Goal: Task Accomplishment & Management: Complete application form

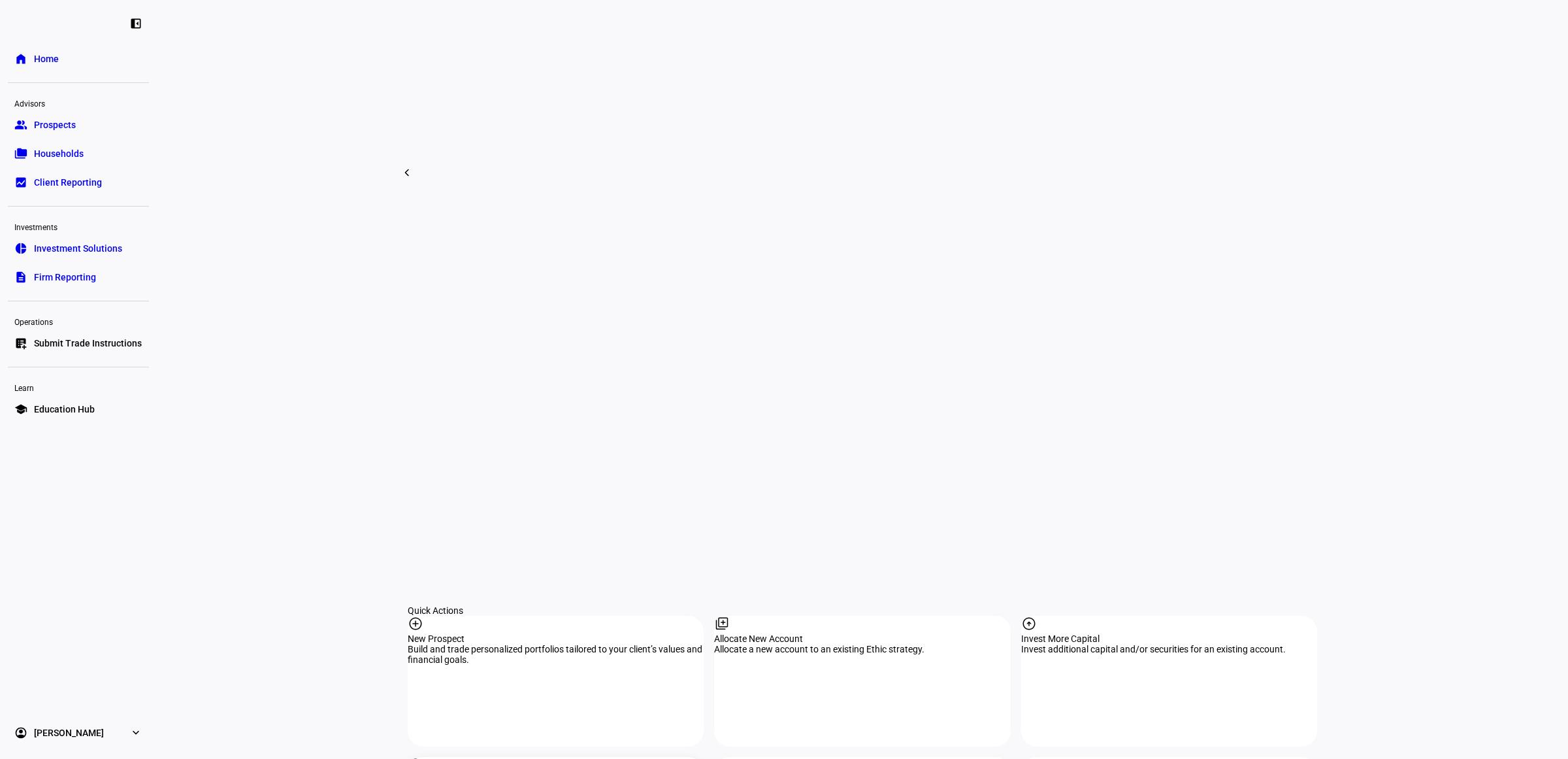
scroll to position [898, 0]
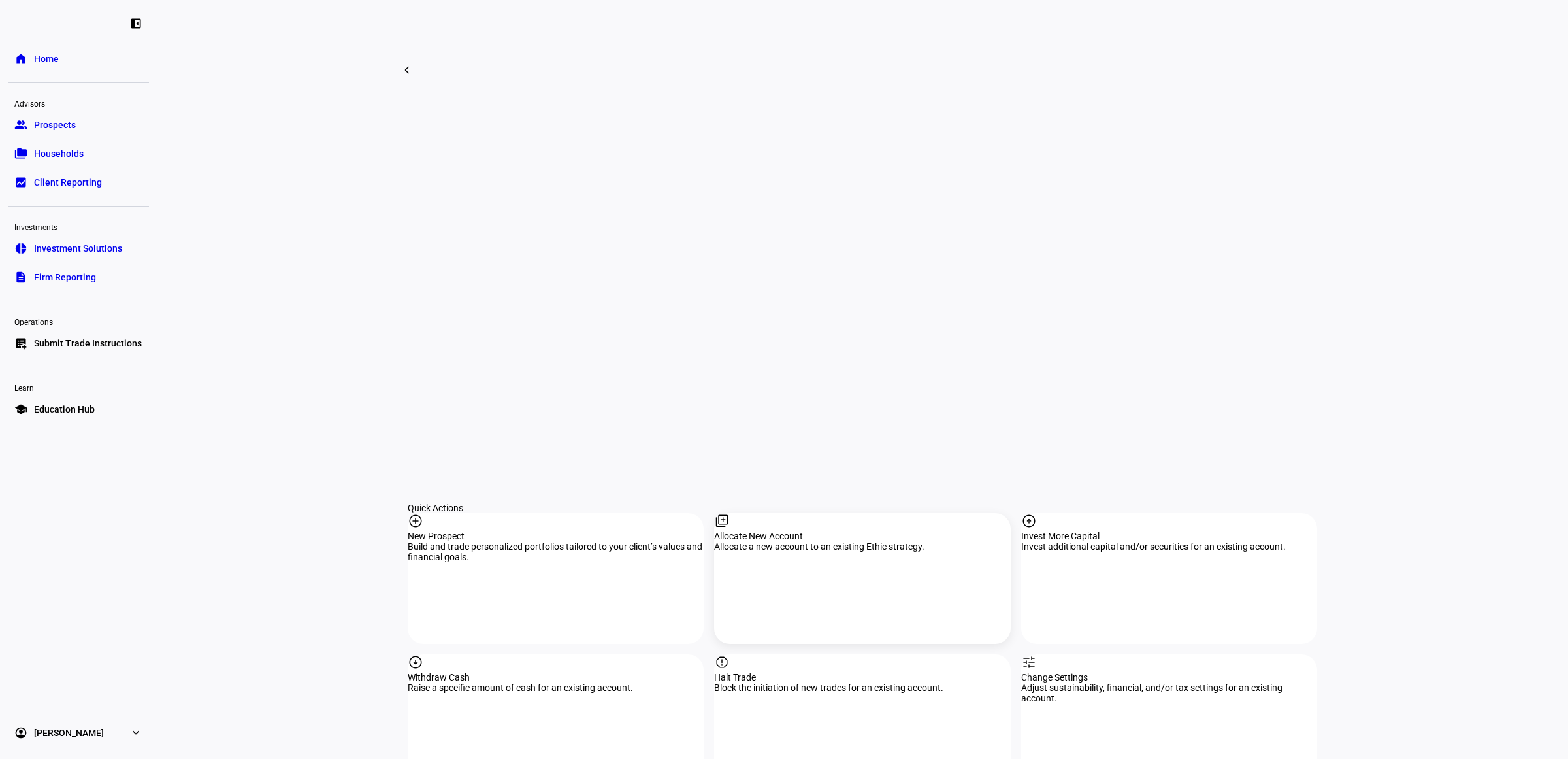
click at [900, 541] on div "Allocate a new account to an existing Ethic strategy." at bounding box center [862, 546] width 296 height 11
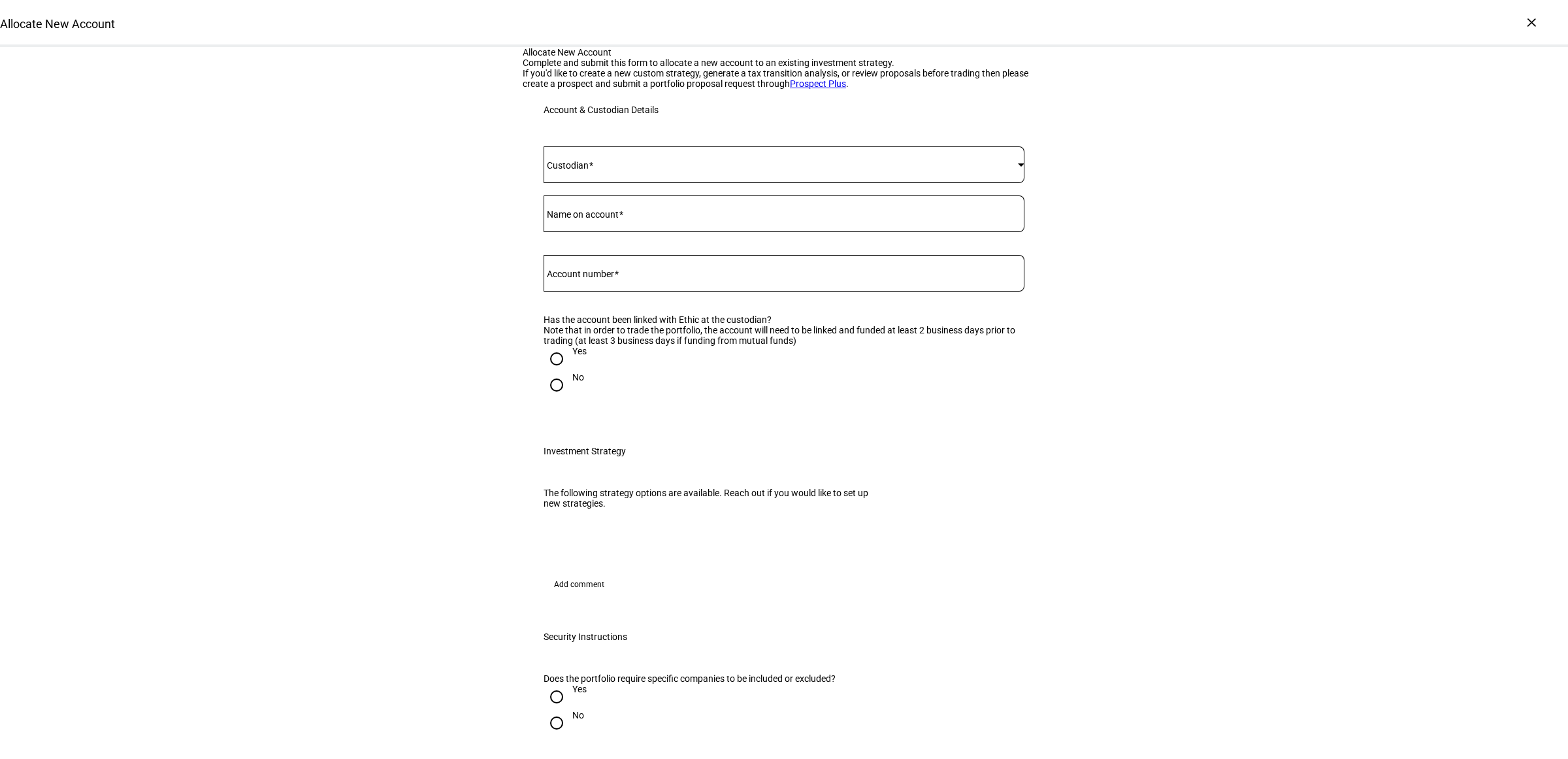
click at [592, 170] on span at bounding box center [781, 165] width 474 height 11
click at [607, 487] on mat-option "[PERSON_NAME]" at bounding box center [778, 490] width 480 height 31
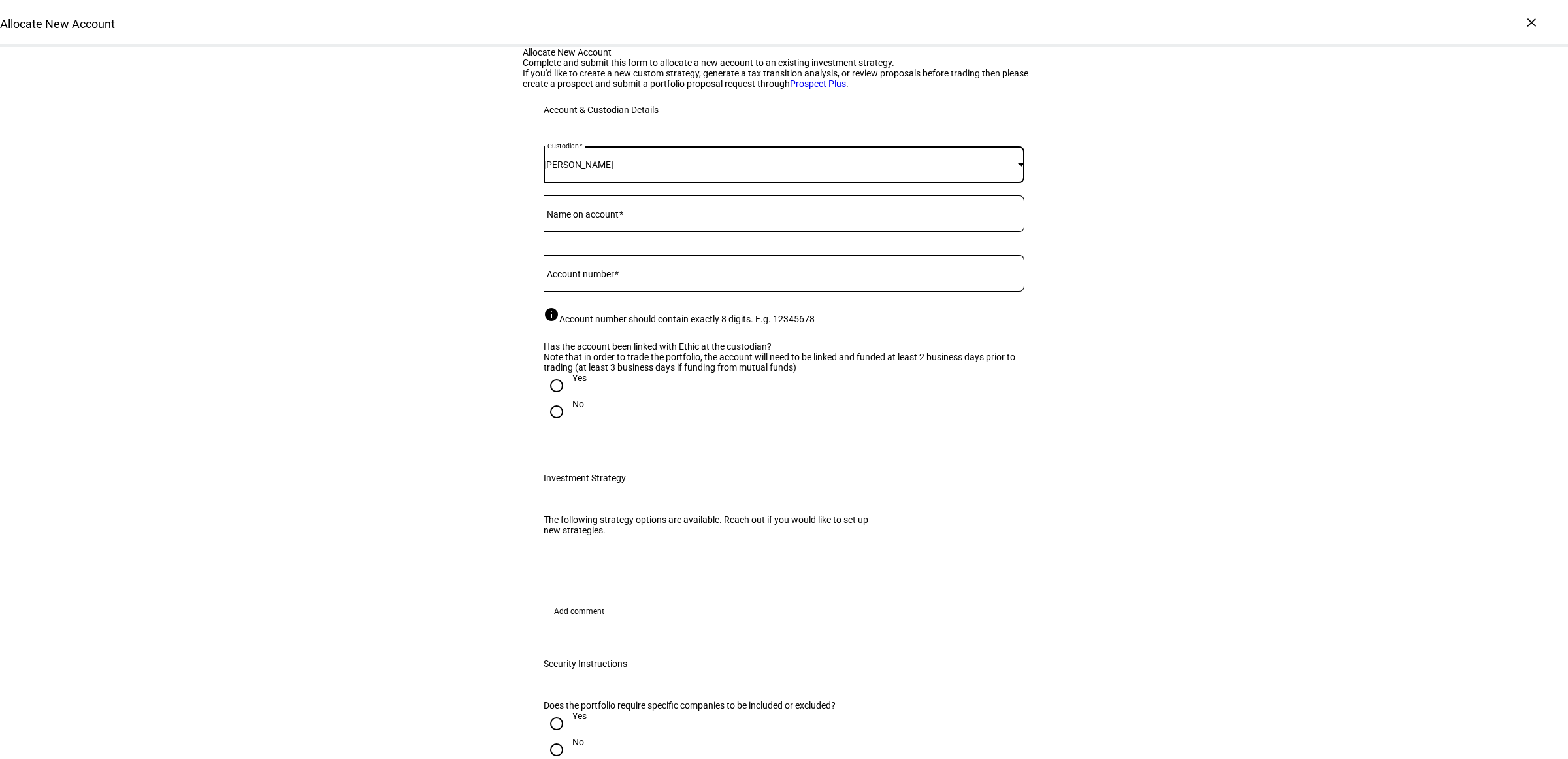
click at [593, 279] on mat-label "Account number" at bounding box center [581, 274] width 68 height 11
click at [593, 276] on input "Account number" at bounding box center [784, 270] width 481 height 11
paste input "97673471"
type input "97673471"
click at [622, 232] on div at bounding box center [784, 214] width 481 height 37
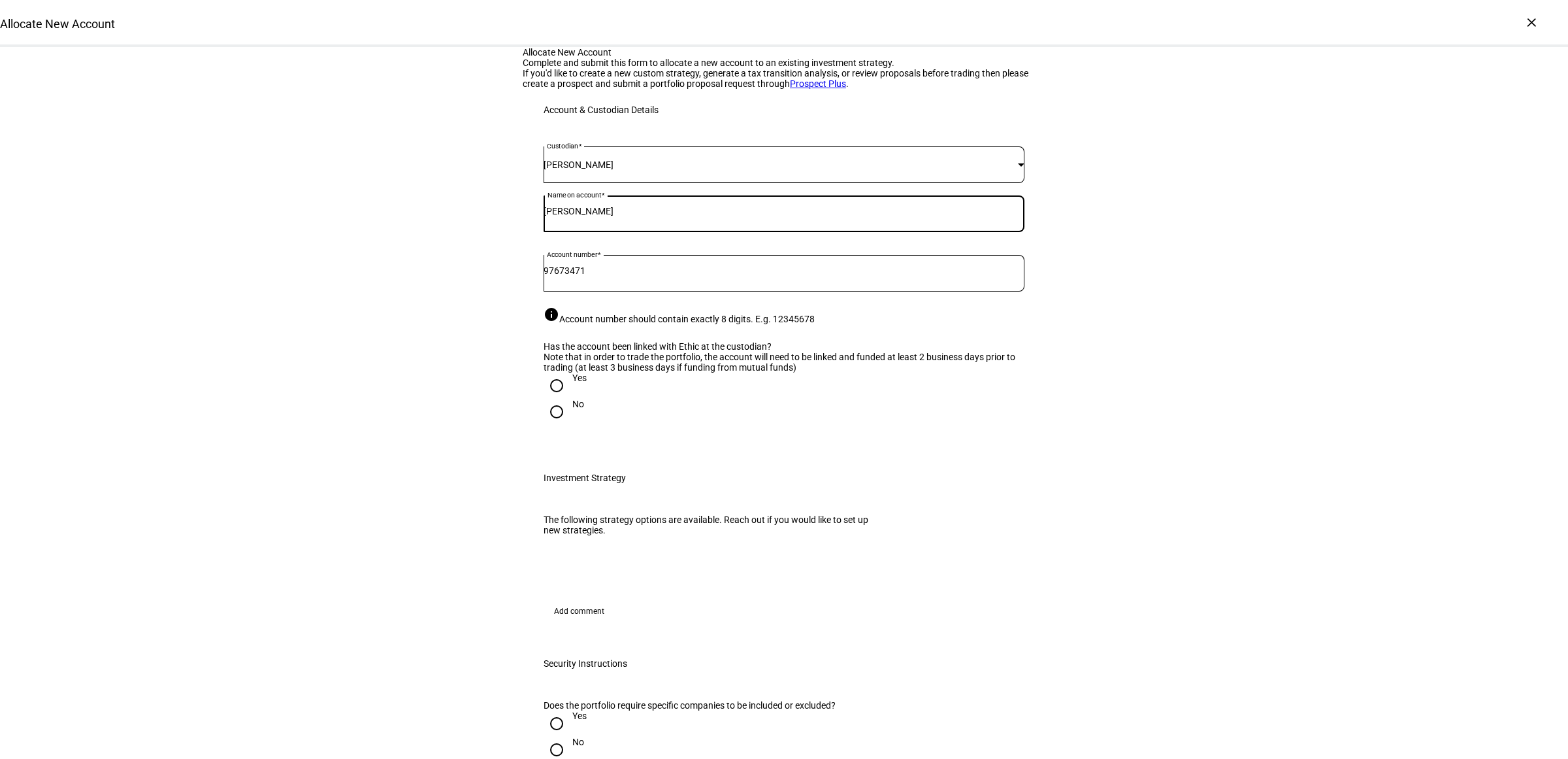
type input "[PERSON_NAME]"
click at [341, 448] on div "Allocate New Account Complete and submit this form to allocate a new account to…" at bounding box center [784, 716] width 1568 height 1339
click at [556, 399] on input "Yes" at bounding box center [557, 385] width 26 height 26
radio input "true"
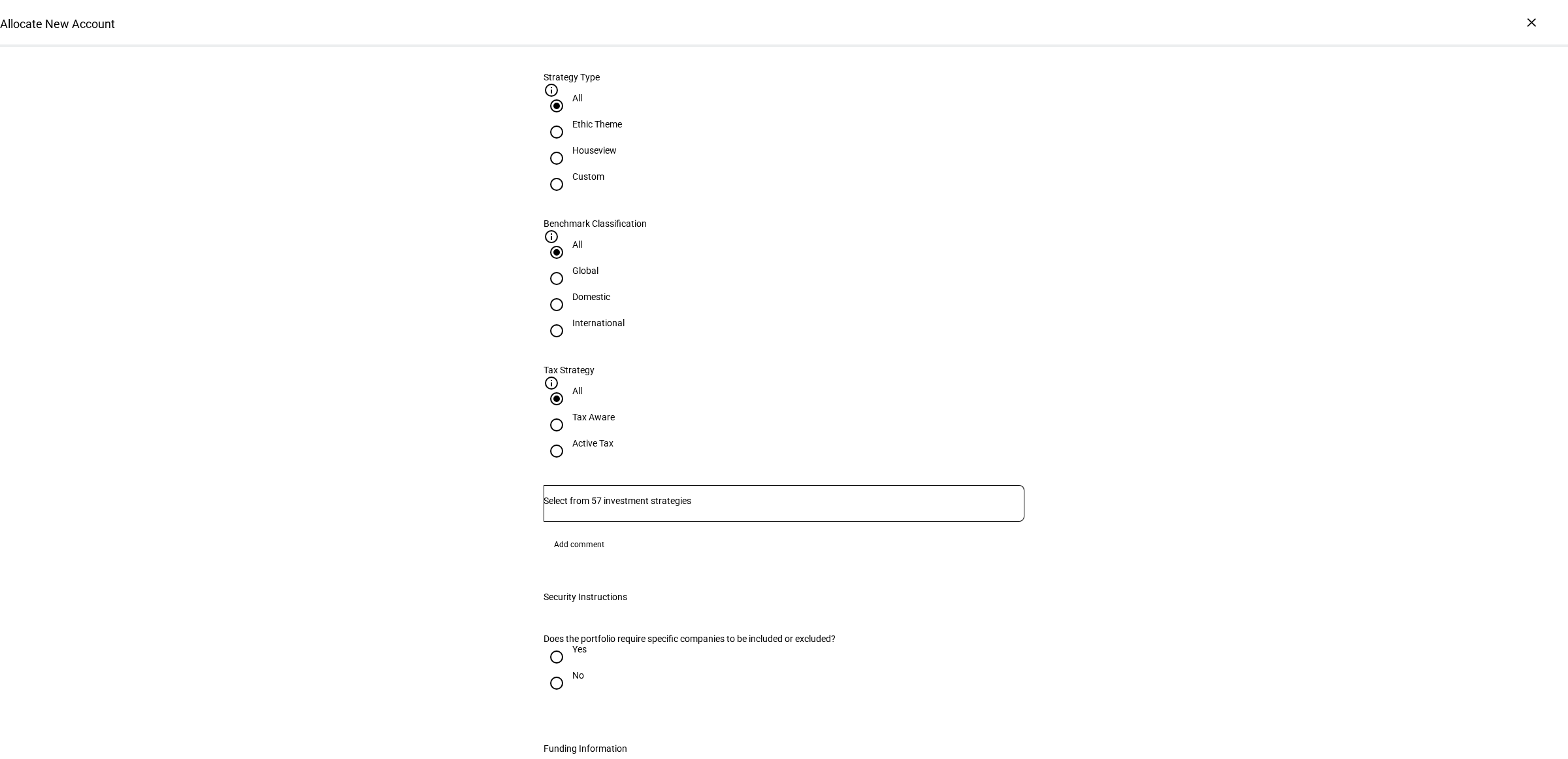
scroll to position [653, 0]
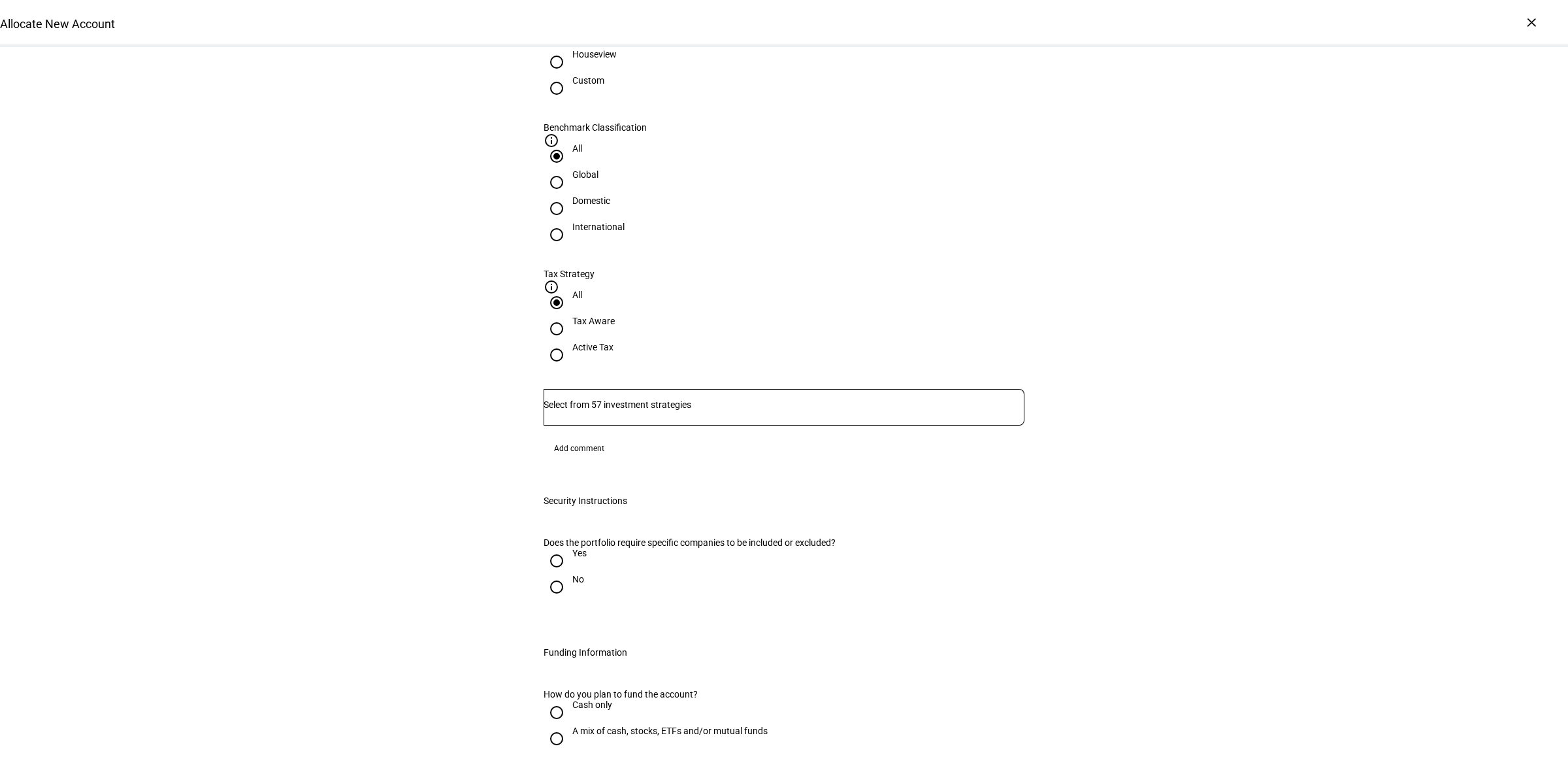
click at [617, 59] on div "Houseview" at bounding box center [594, 54] width 45 height 11
click at [570, 76] on input "Houseview" at bounding box center [557, 62] width 26 height 26
radio input "true"
click at [614, 342] on div "Active Tax" at bounding box center [592, 347] width 42 height 11
click at [570, 342] on input "Active Tax" at bounding box center [557, 354] width 26 height 26
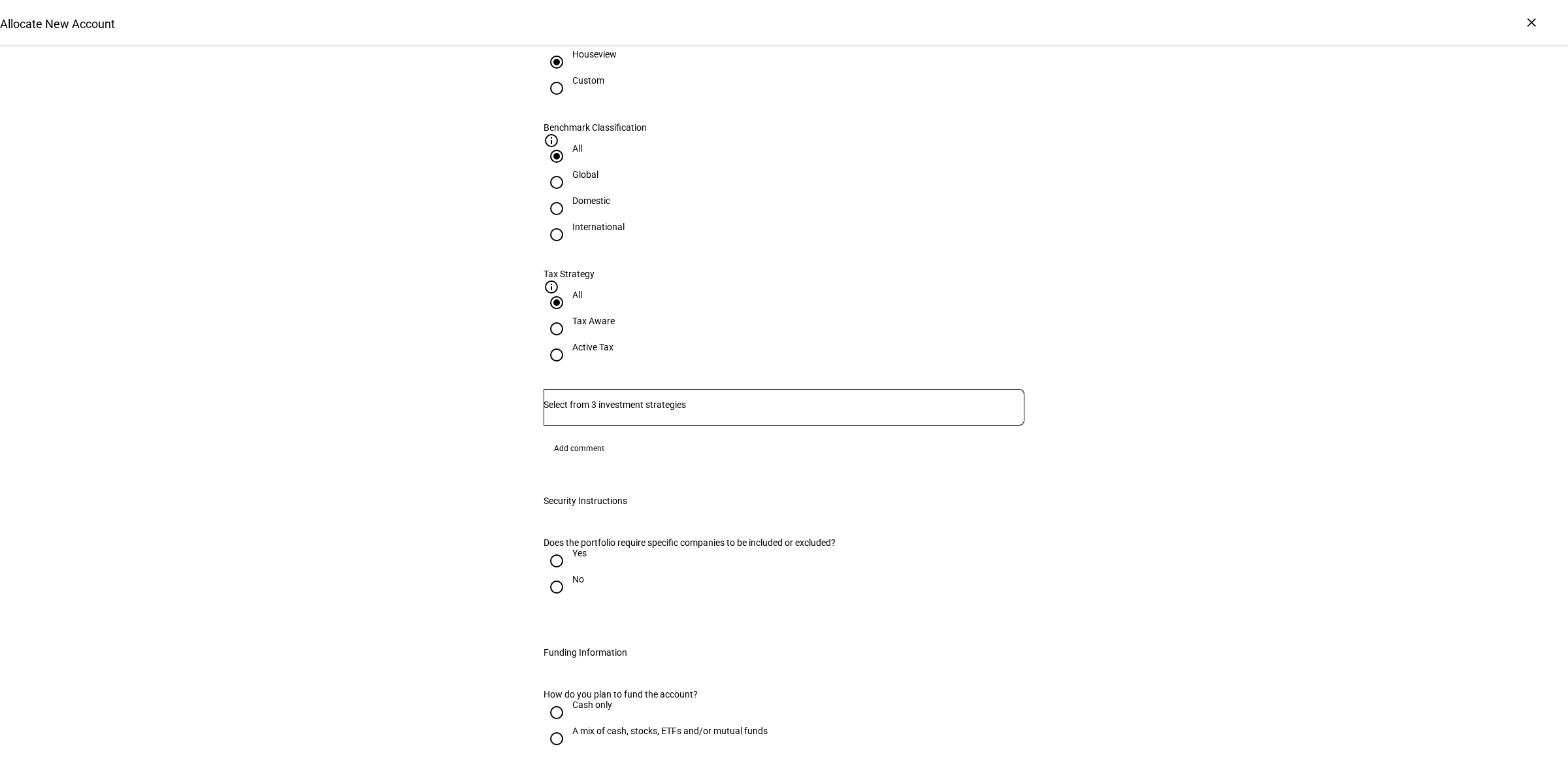
radio input "true"
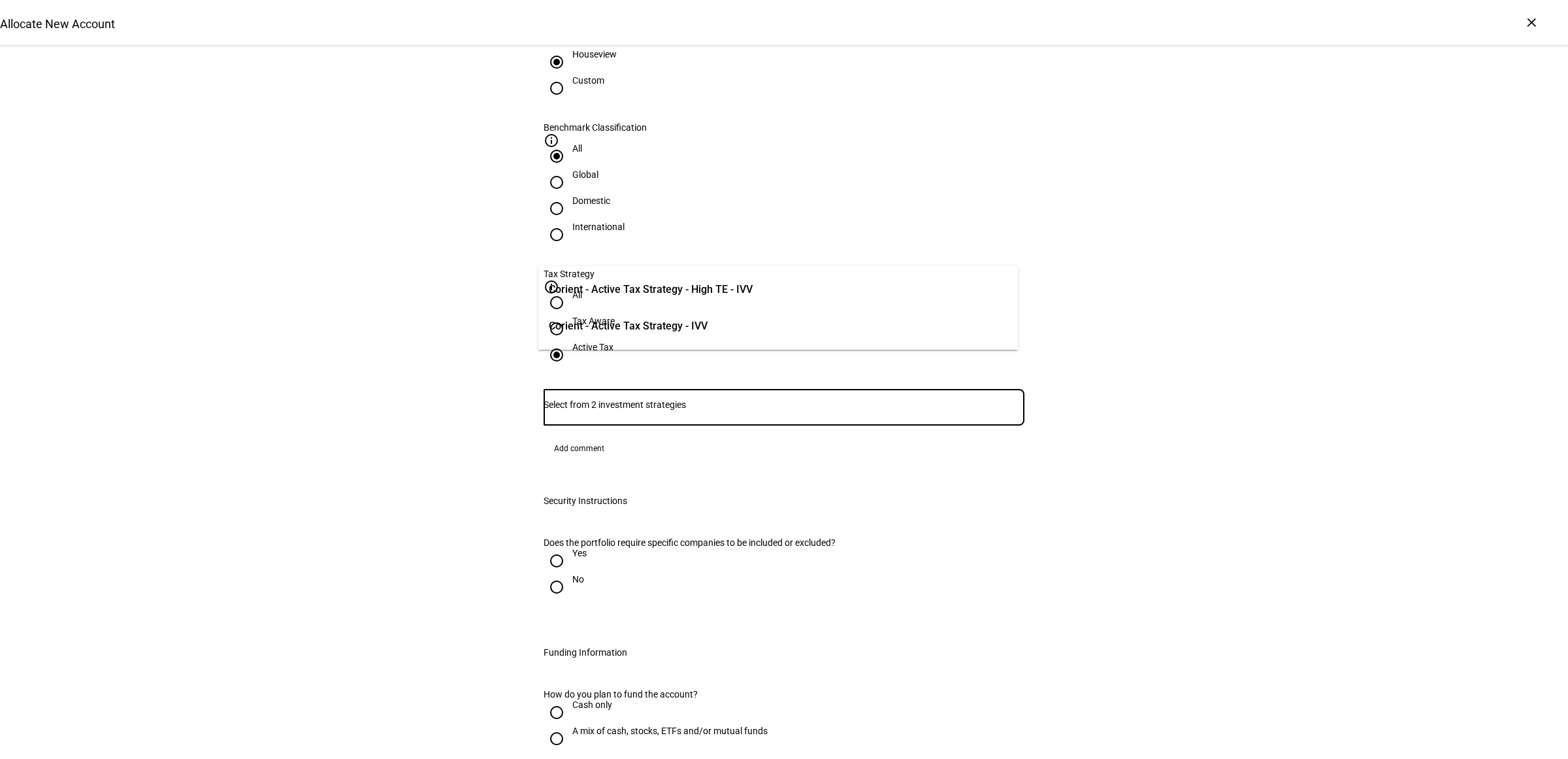
click at [753, 400] on input "Number" at bounding box center [784, 405] width 481 height 11
click at [678, 331] on span "Corient - Active Tax Strategy - IVV" at bounding box center [628, 326] width 159 height 15
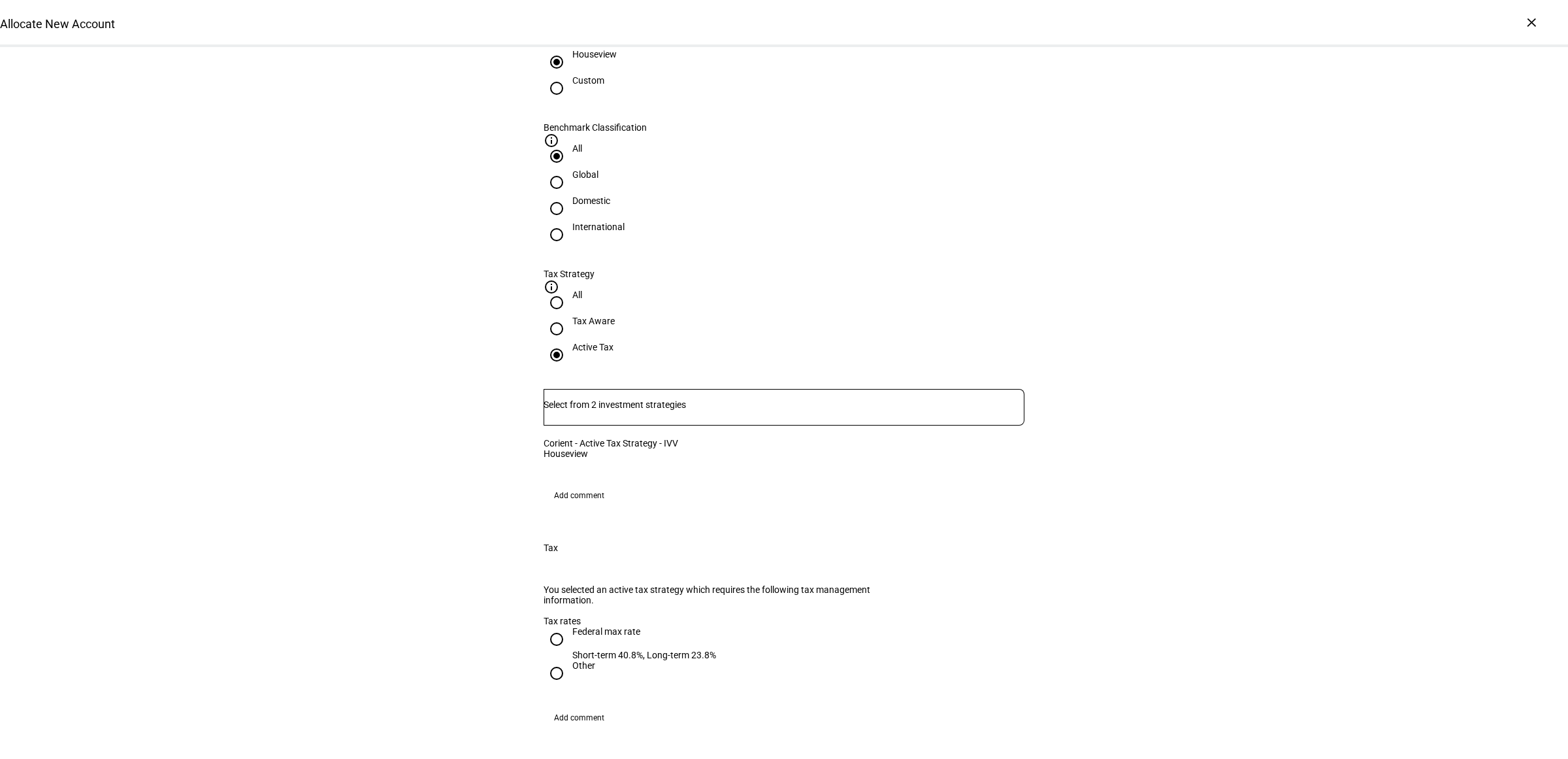
click at [1225, 407] on div "Allocate New Account Complete and submit this form to allocate a new account to…" at bounding box center [784, 442] width 1568 height 2100
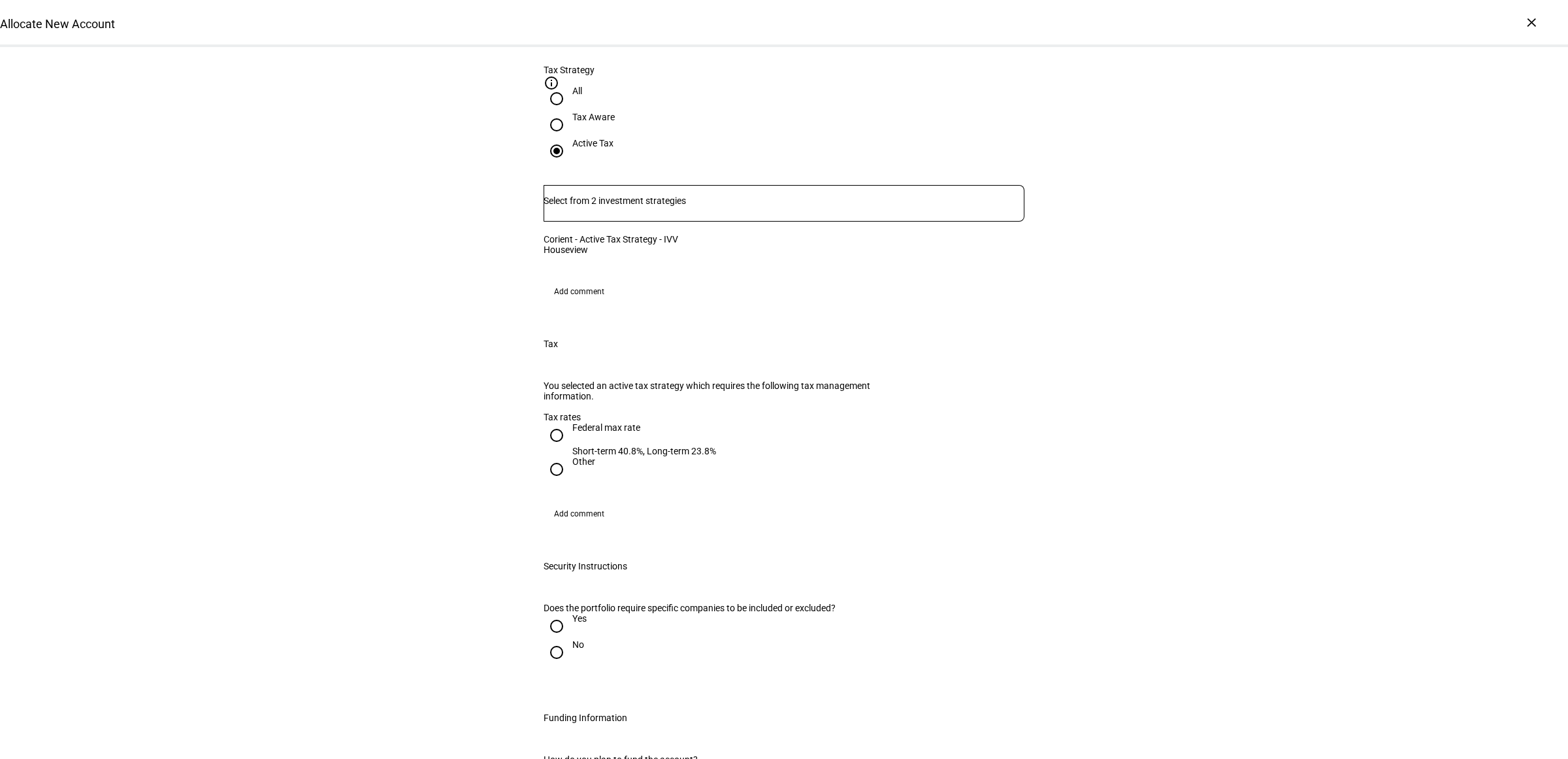
scroll to position [981, 0]
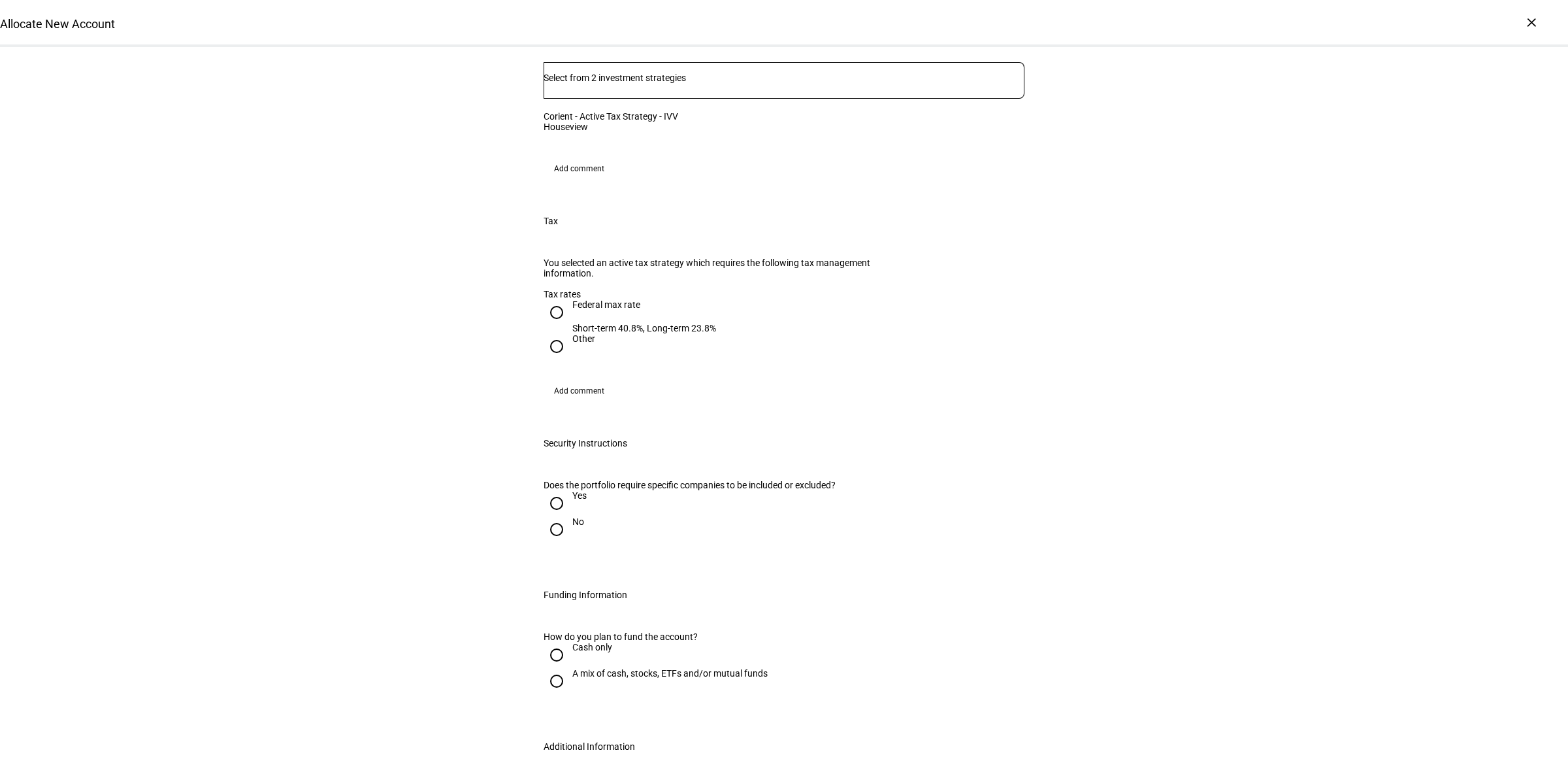
click at [546, 311] on input "Federal max rate Short-term 40.8%, Long-term 23.8%" at bounding box center [557, 312] width 26 height 26
radio input "true"
click at [572, 527] on div "No" at bounding box center [578, 521] width 12 height 11
click at [569, 542] on input "No" at bounding box center [557, 529] width 26 height 26
radio input "true"
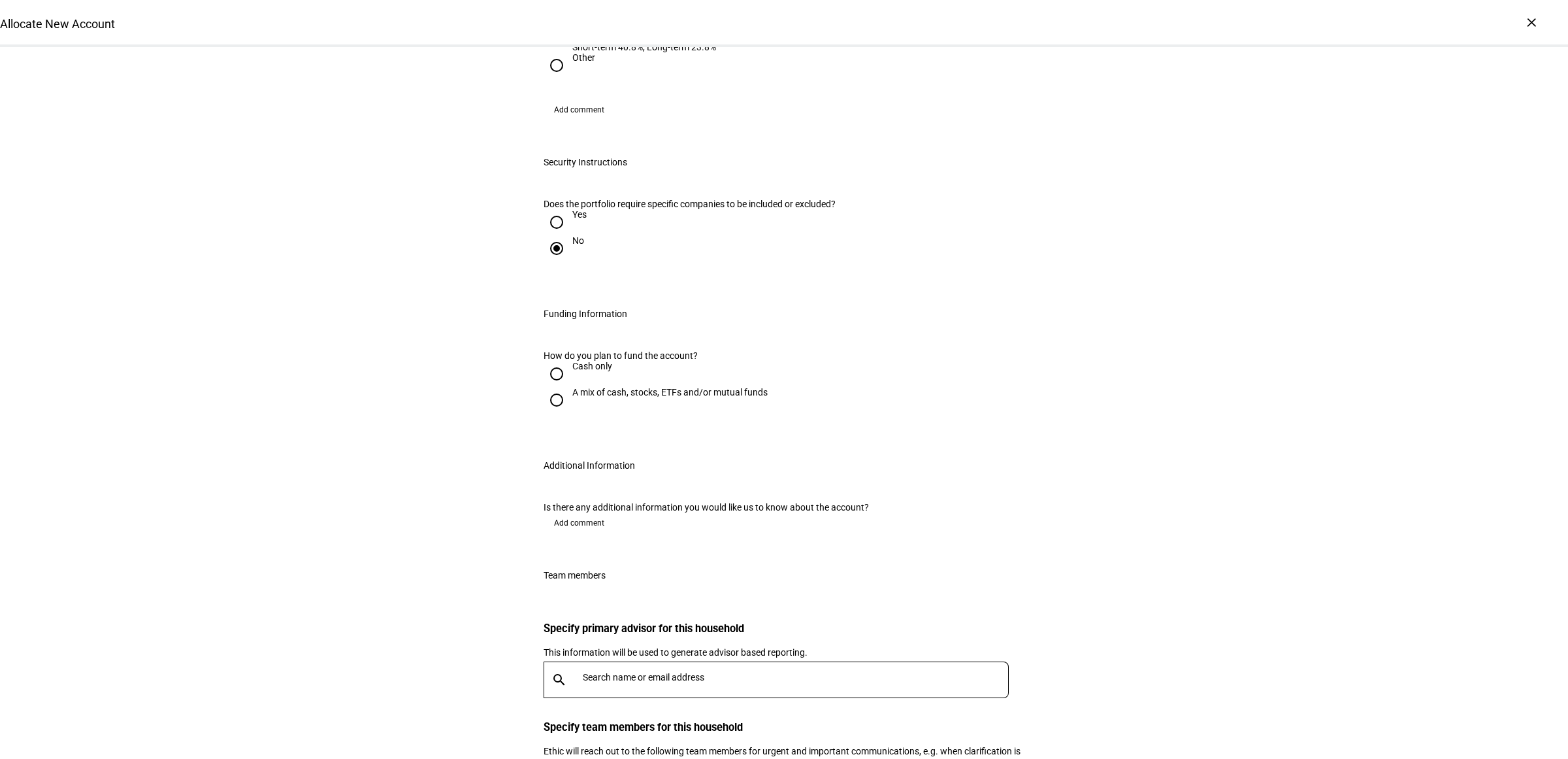
scroll to position [1389, 0]
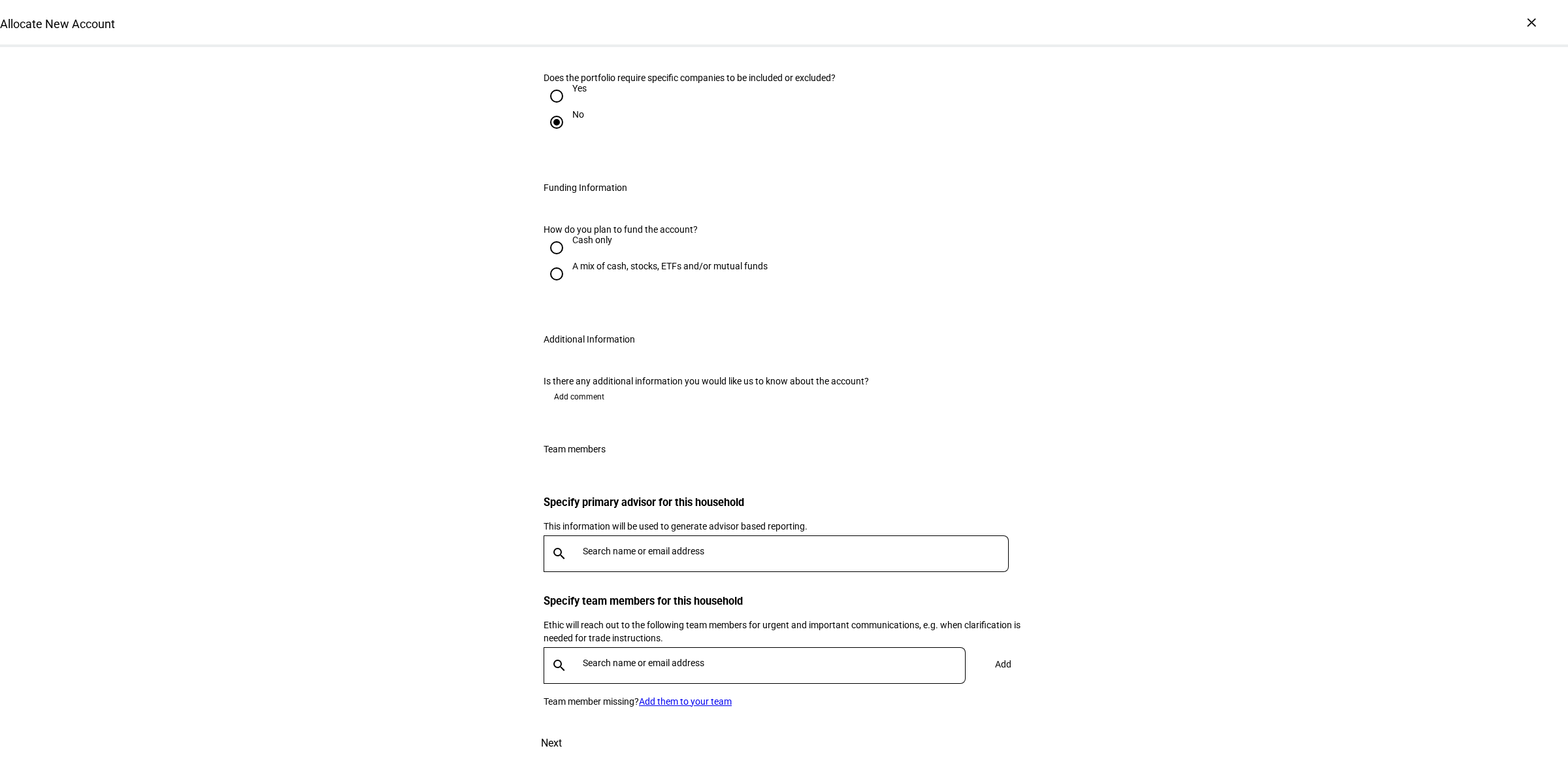
click at [572, 271] on div "A mix of cash, stocks, ETFs and/or mutual funds" at bounding box center [670, 265] width 196 height 11
click at [566, 287] on input "A mix of cash, stocks, ETFs and/or mutual funds" at bounding box center [557, 273] width 26 height 26
radio input "true"
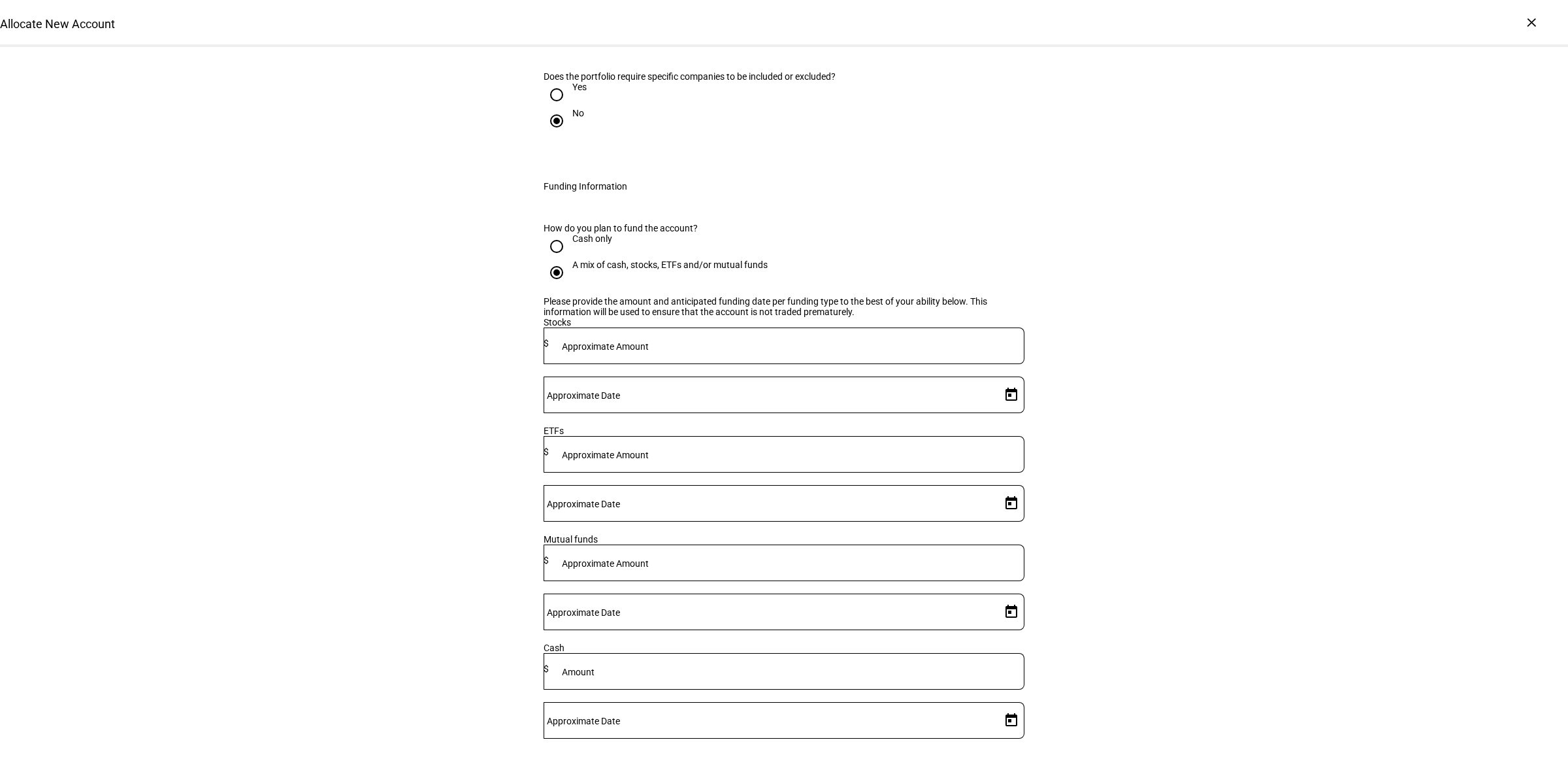
click at [752, 457] on input at bounding box center [787, 451] width 476 height 11
type input "425,000"
click at [1002, 488] on span "Open calendar" at bounding box center [1011, 503] width 31 height 31
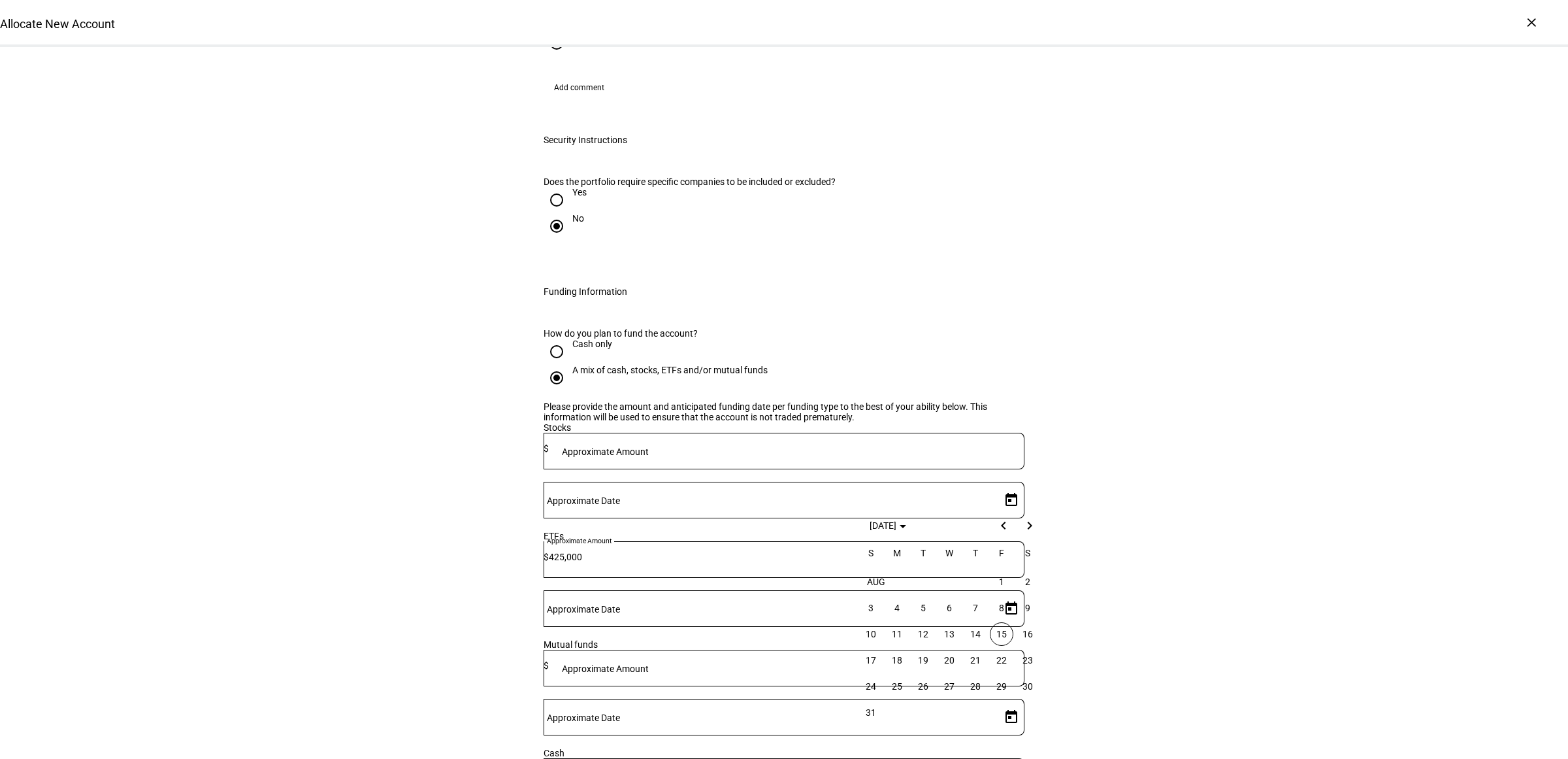
click at [999, 629] on span "15" at bounding box center [1002, 634] width 23 height 23
type input "[DATE]"
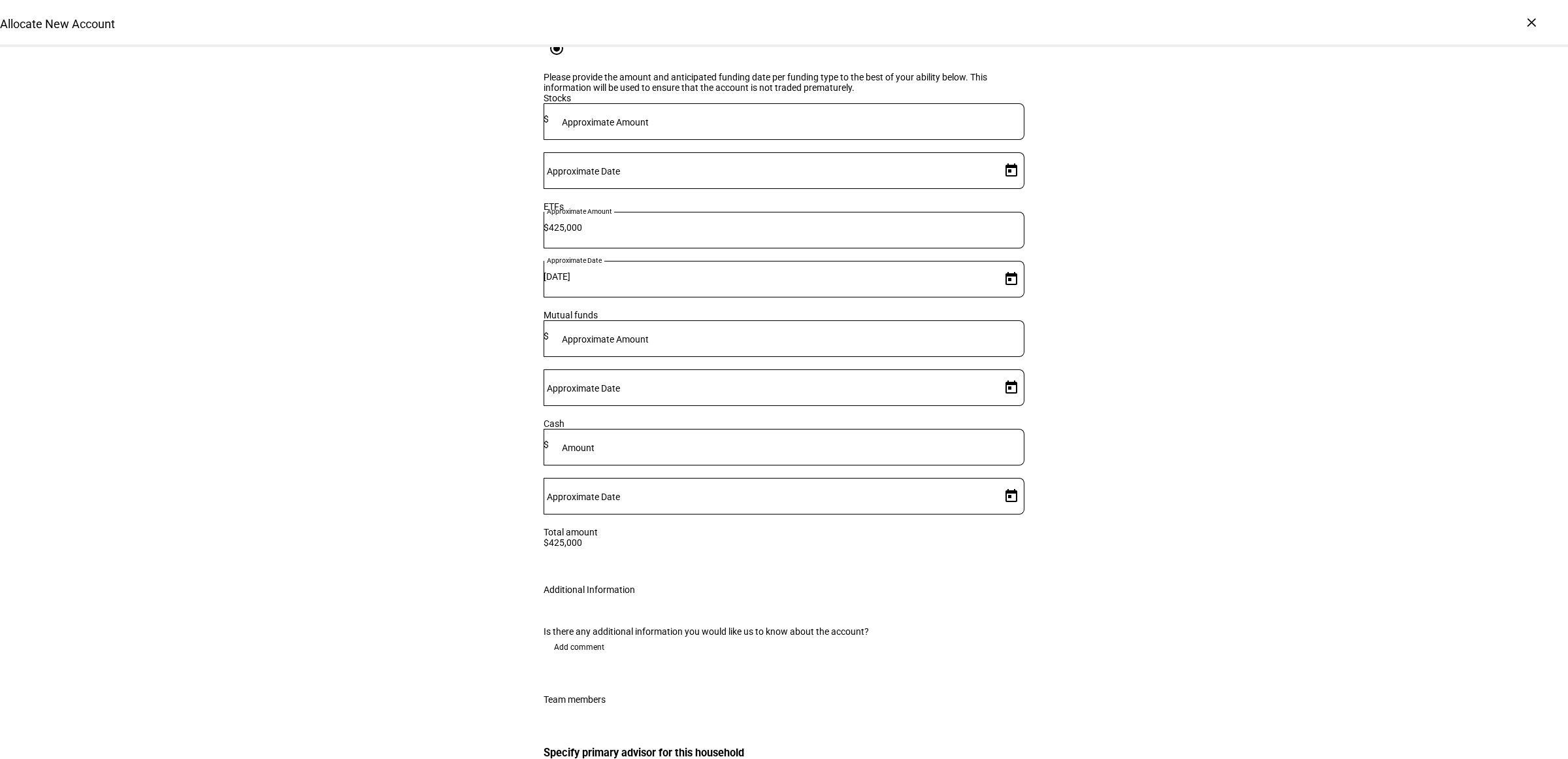
scroll to position [1881, 0]
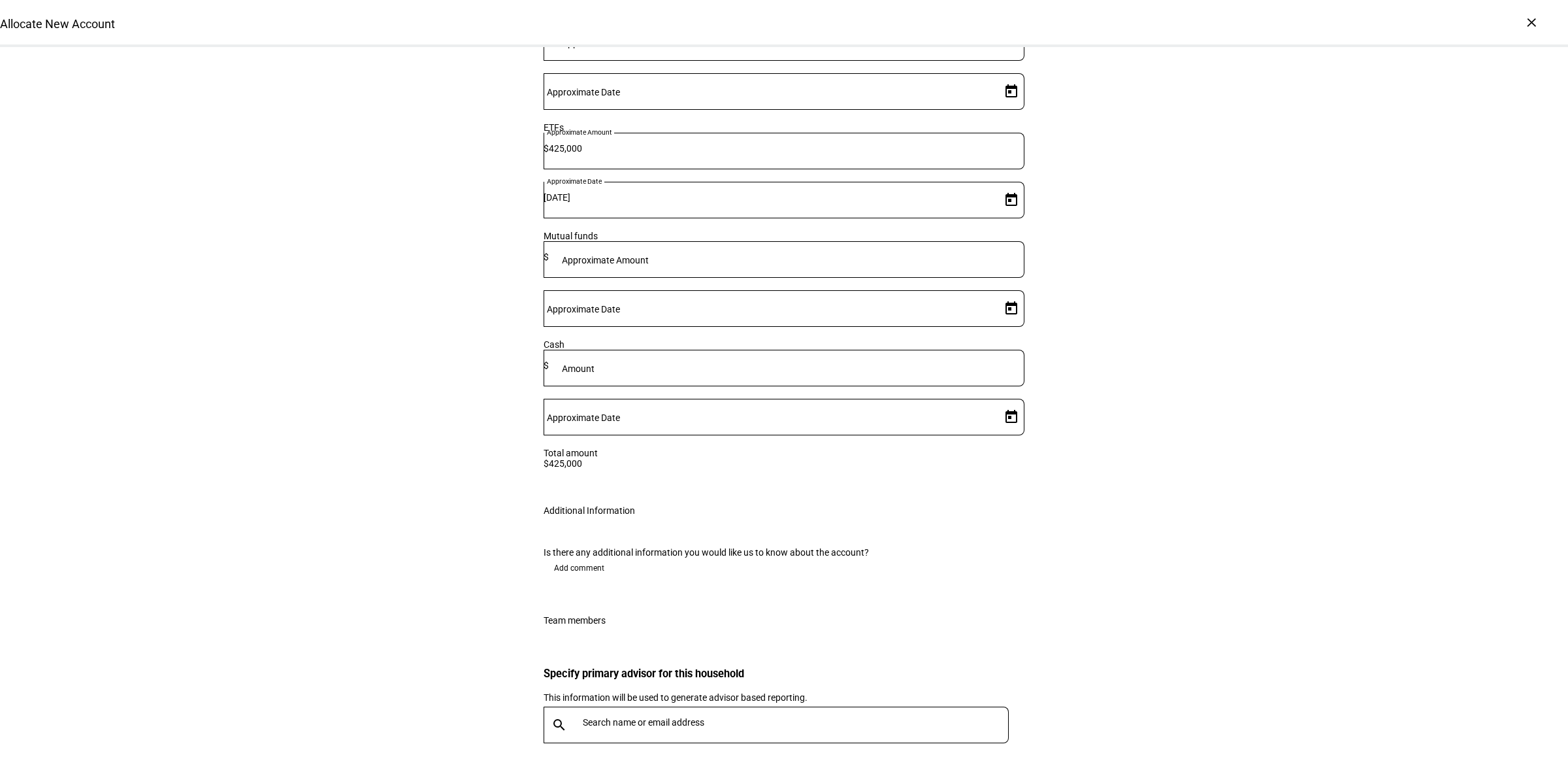
click at [567, 531] on div "Is there any additional information you would like us to know about the account…" at bounding box center [784, 565] width 523 height 68
click at [572, 558] on span "Add comment" at bounding box center [580, 568] width 50 height 21
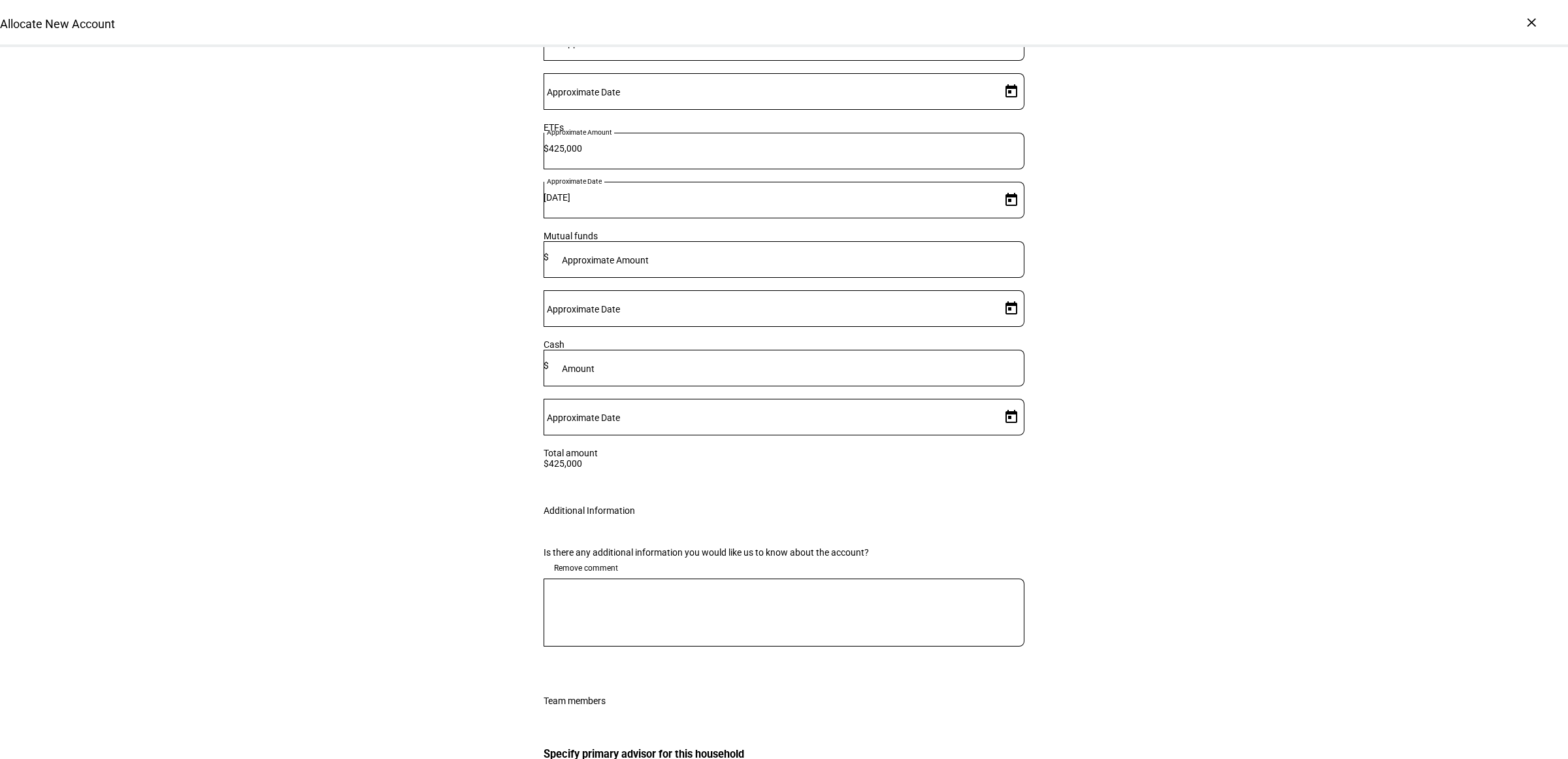
click at [610, 589] on textarea at bounding box center [784, 612] width 481 height 47
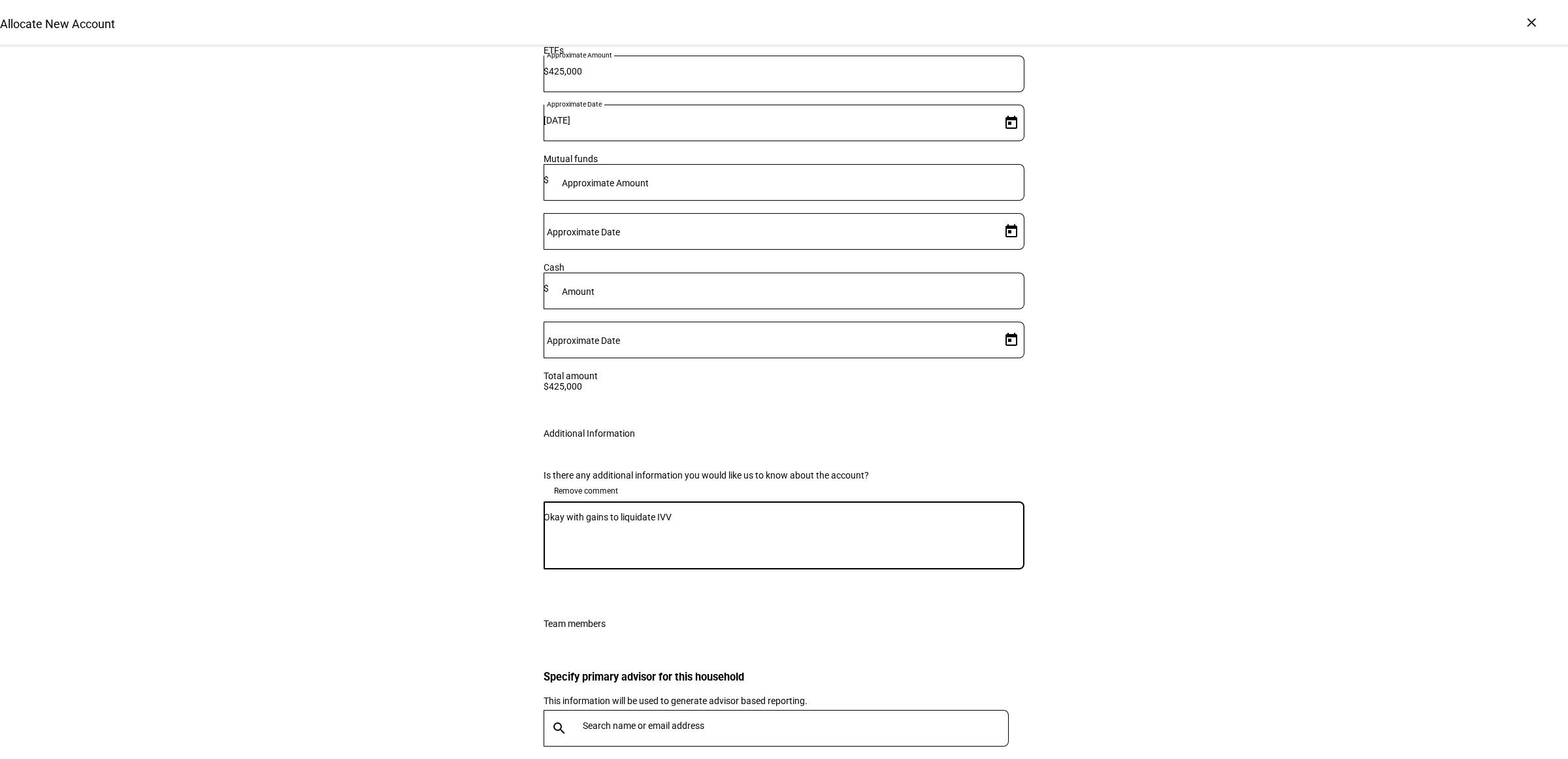
scroll to position [2019, 0]
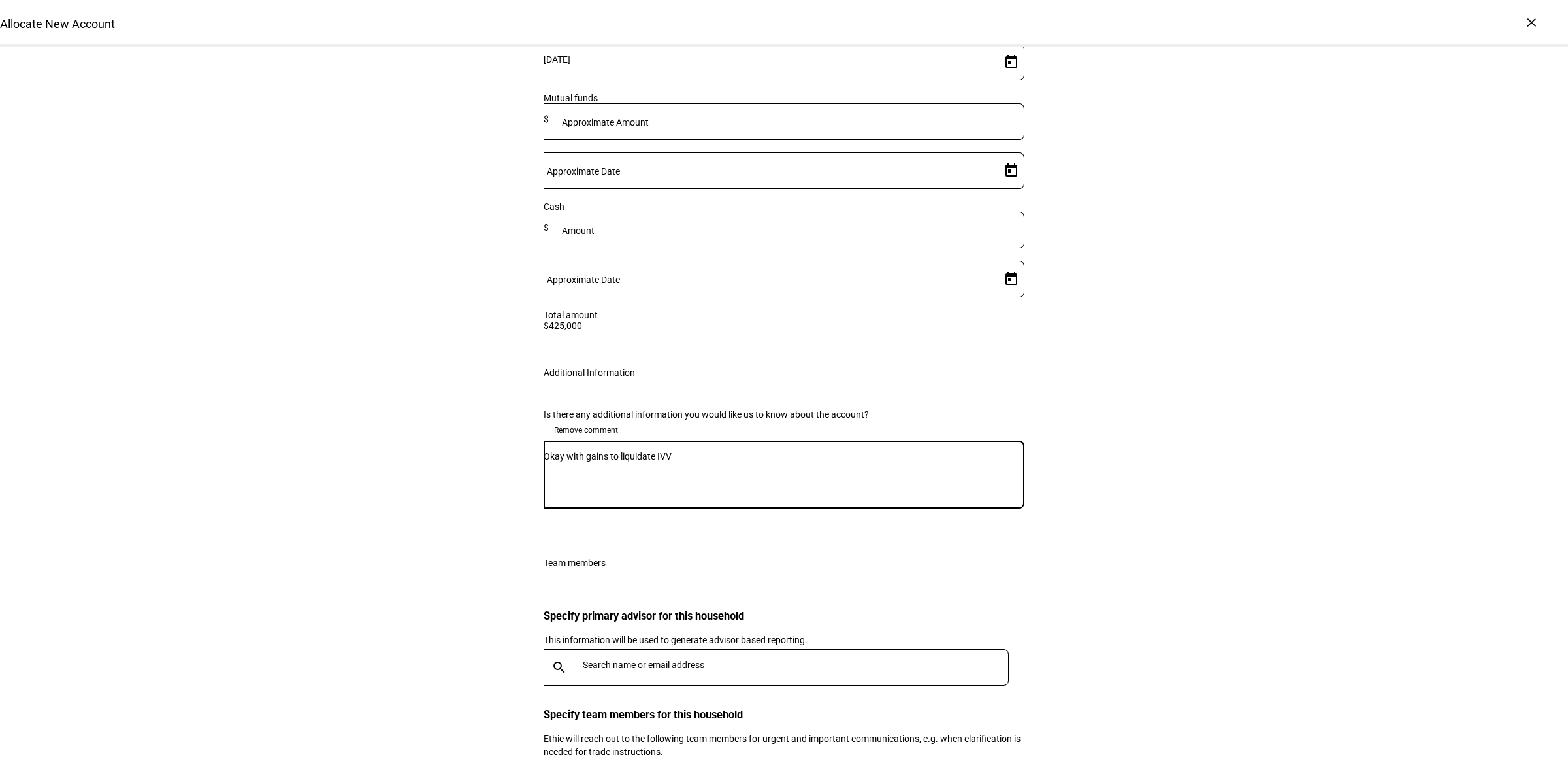
type textarea "Okay with gains to liquidate IVV"
click at [654, 649] on div at bounding box center [794, 667] width 432 height 37
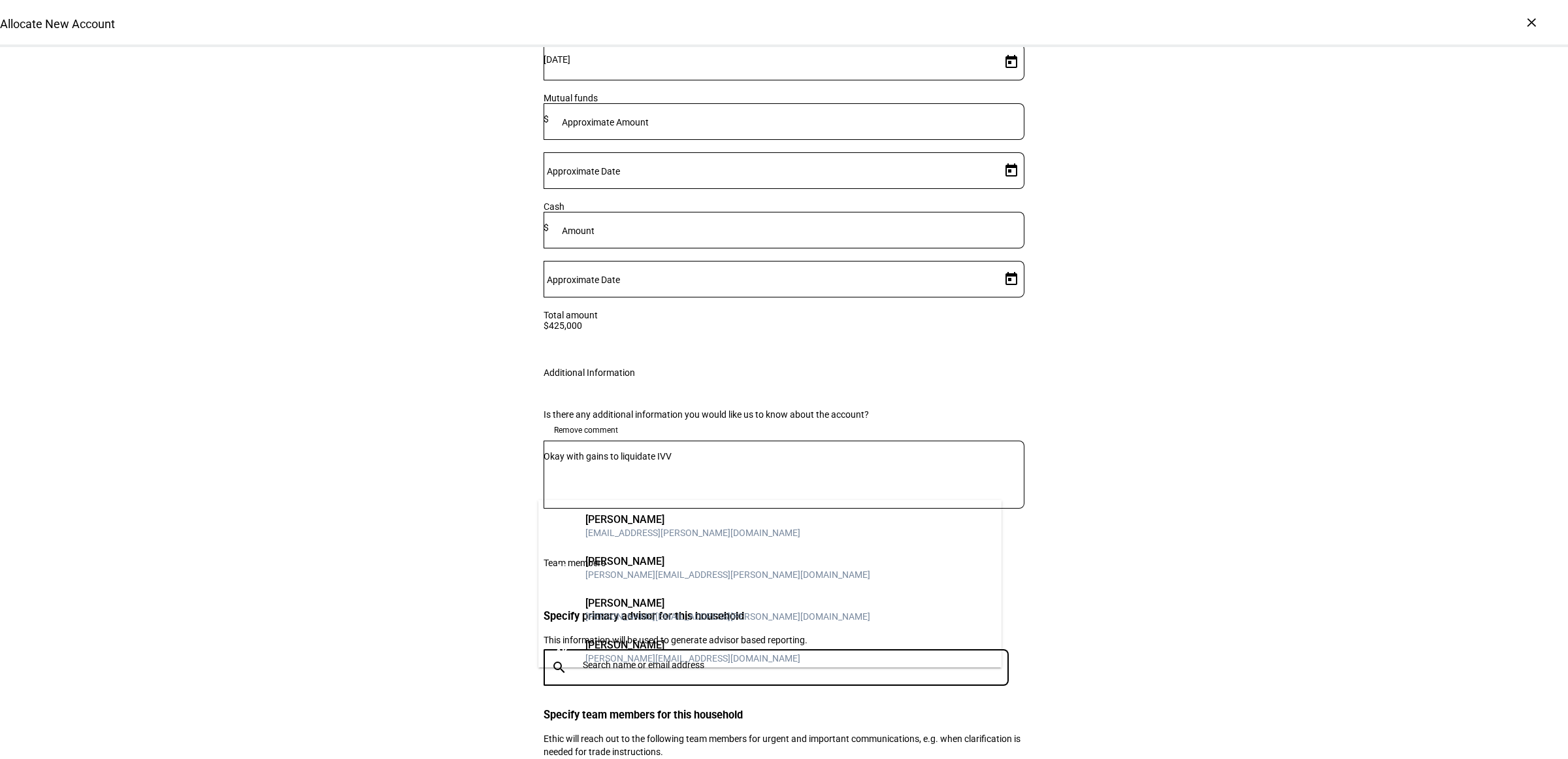
click at [667, 649] on div at bounding box center [794, 667] width 432 height 37
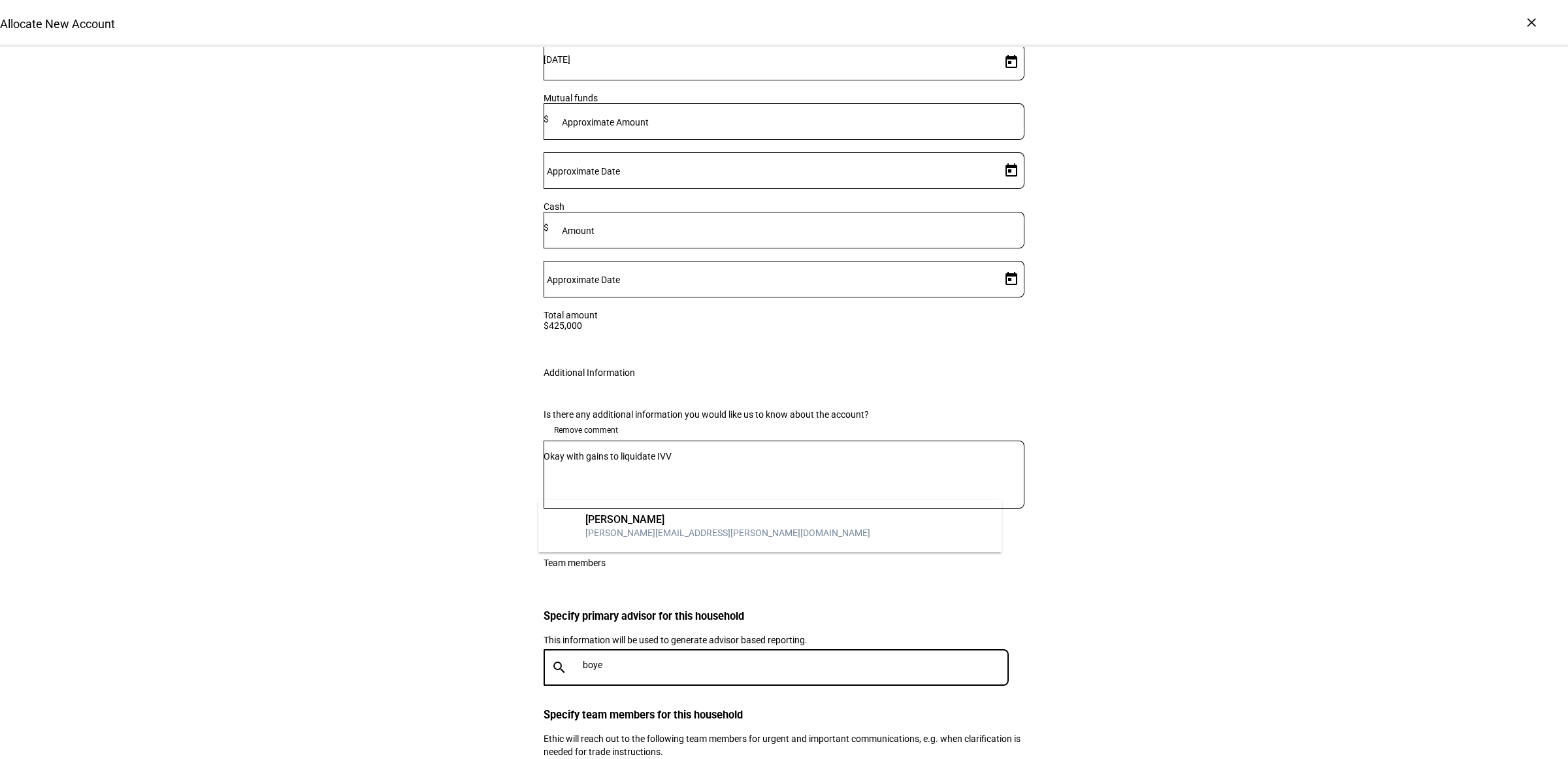
type input "[PERSON_NAME]"
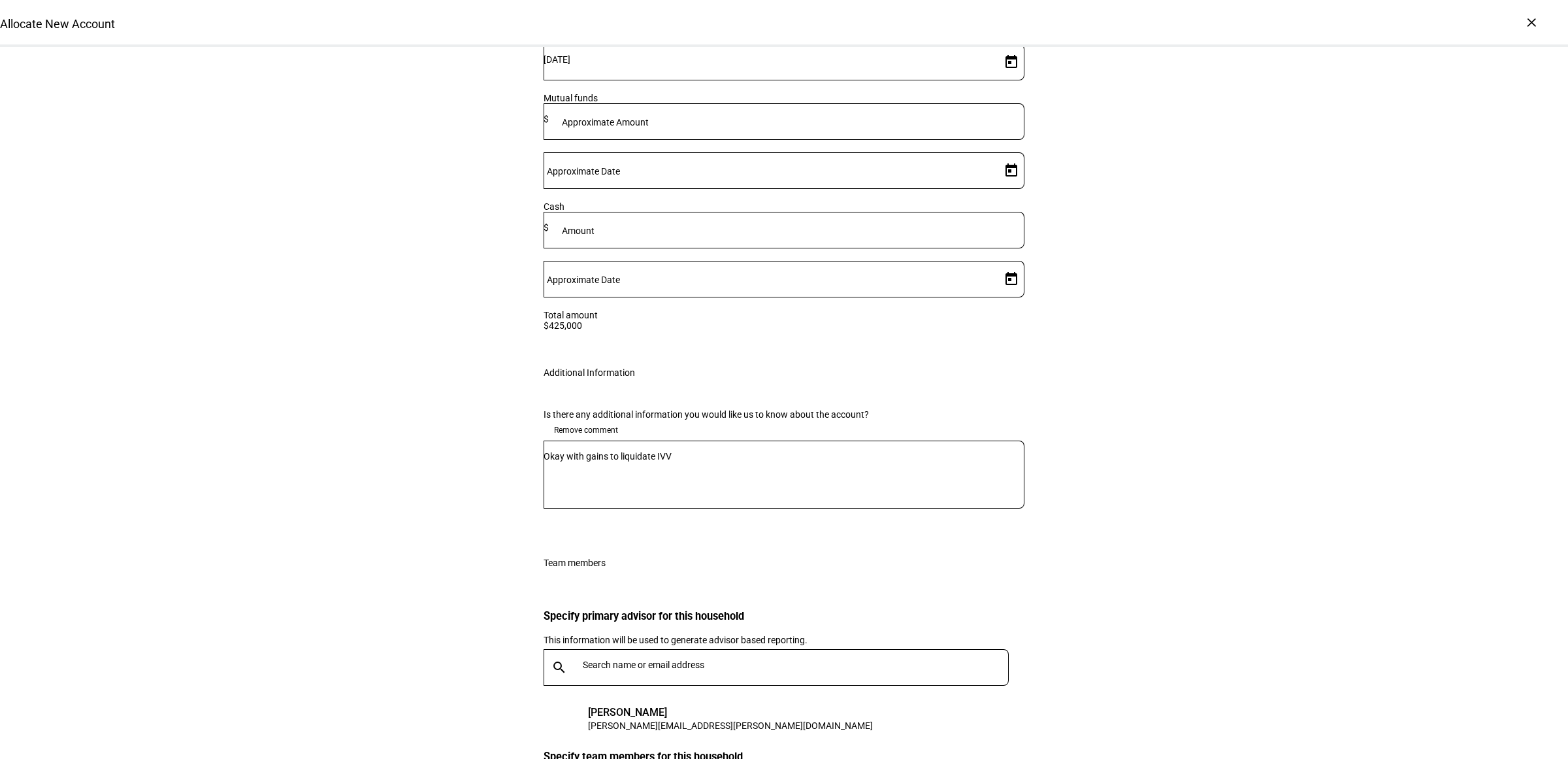
type input "holden"
click at [704, 698] on div "[PERSON_NAME][EMAIL_ADDRESS][PERSON_NAME][DOMAIN_NAME]" at bounding box center [728, 696] width 285 height 14
drag, startPoint x: 1070, startPoint y: 638, endPoint x: 1079, endPoint y: 639, distance: 9.1
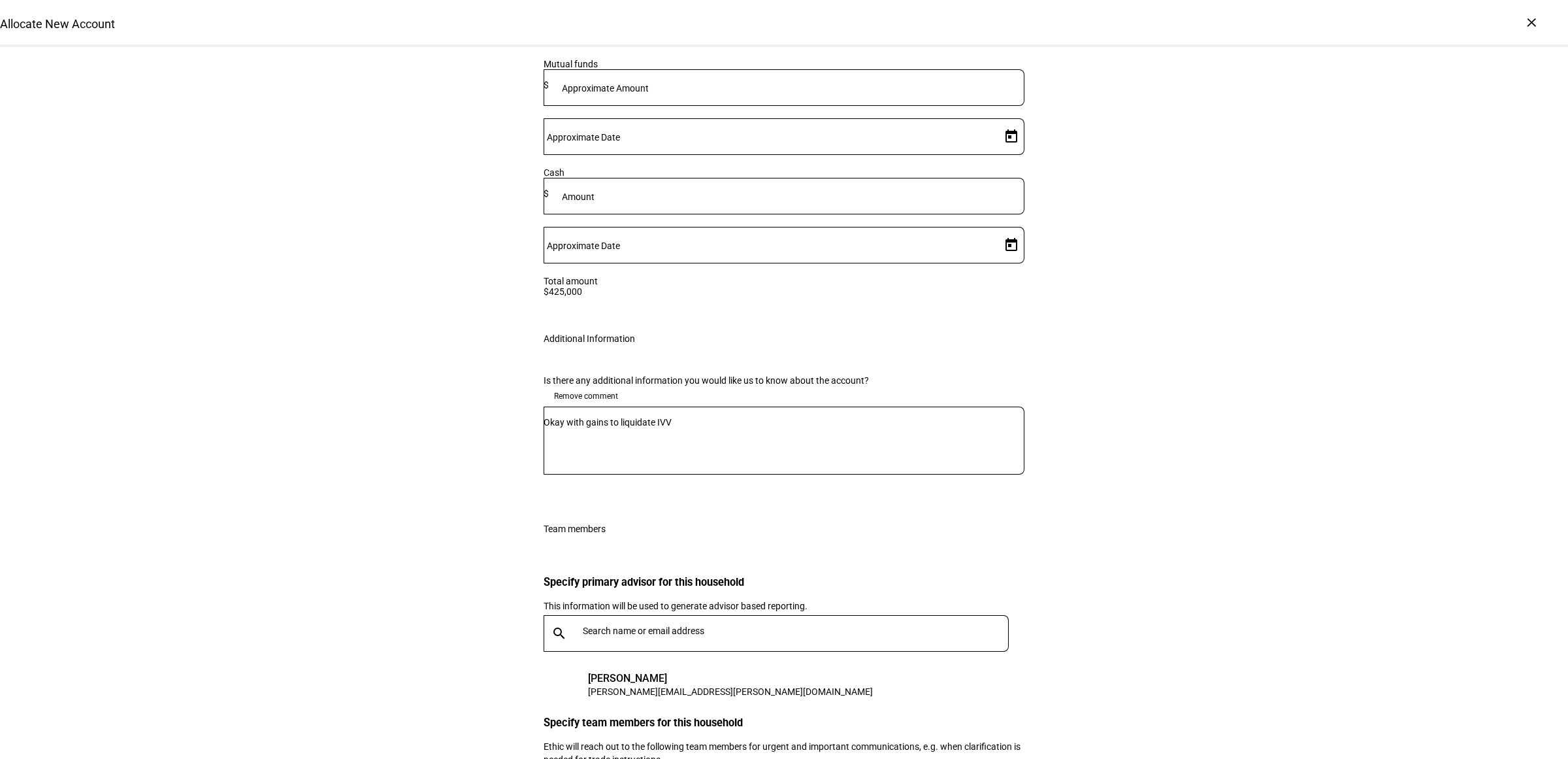
scroll to position [2086, 0]
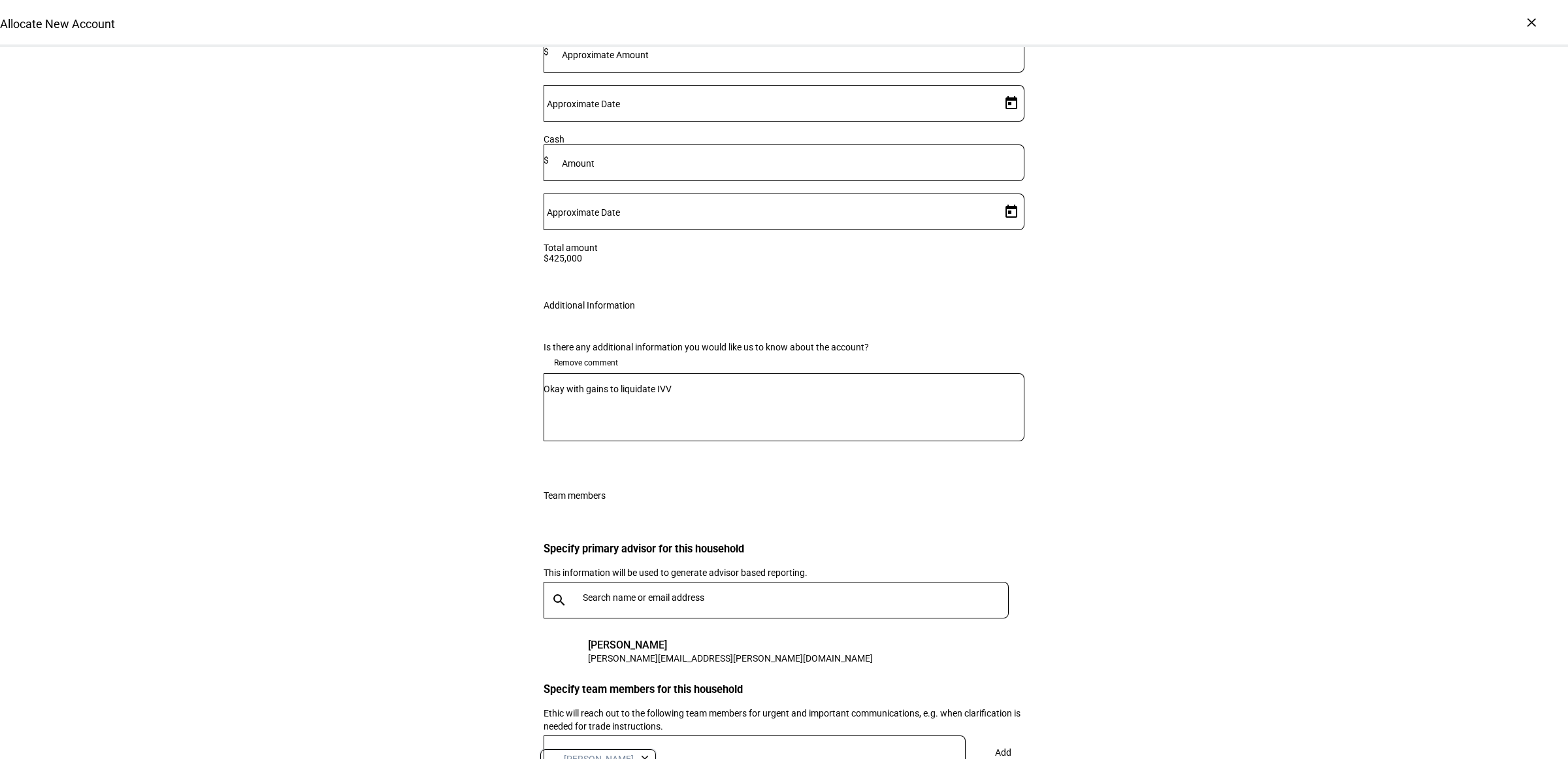
click at [995, 707] on div "Ethic will reach out to the following team members for urgent and important com…" at bounding box center [784, 719] width 481 height 26
click at [1002, 737] on span at bounding box center [1003, 752] width 44 height 31
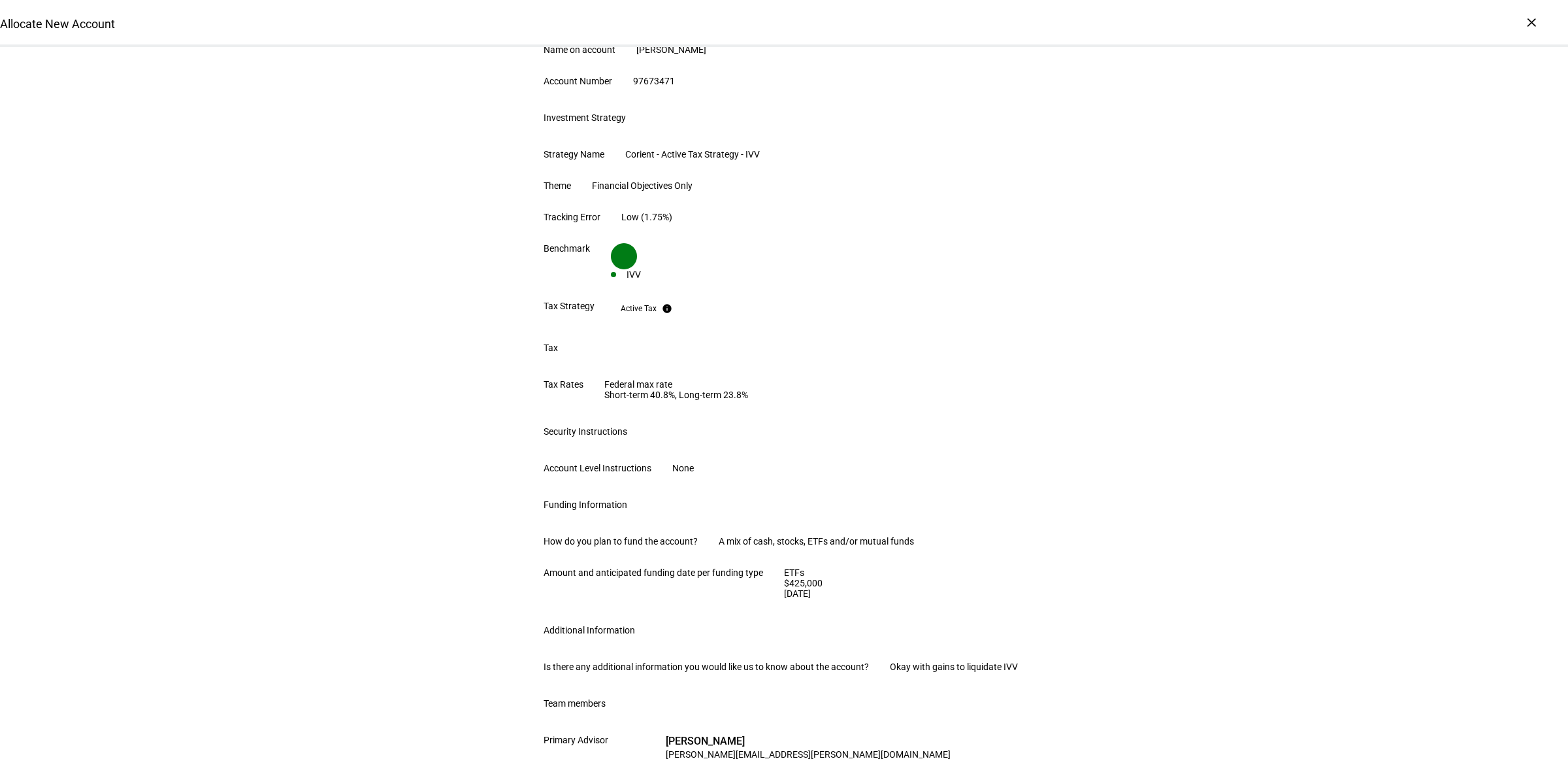
scroll to position [639, 0]
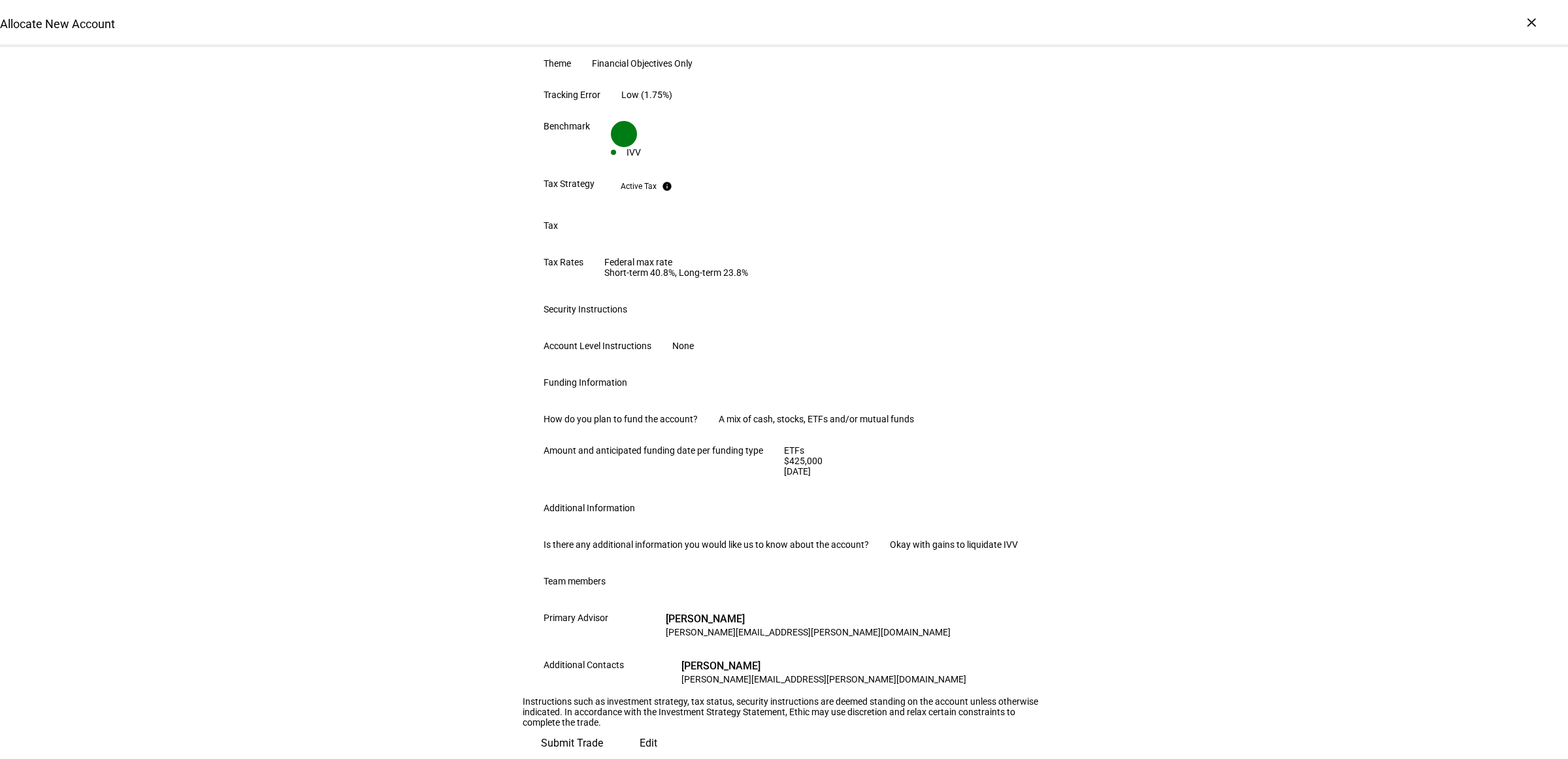
click at [603, 727] on span "Submit Trade" at bounding box center [572, 743] width 62 height 31
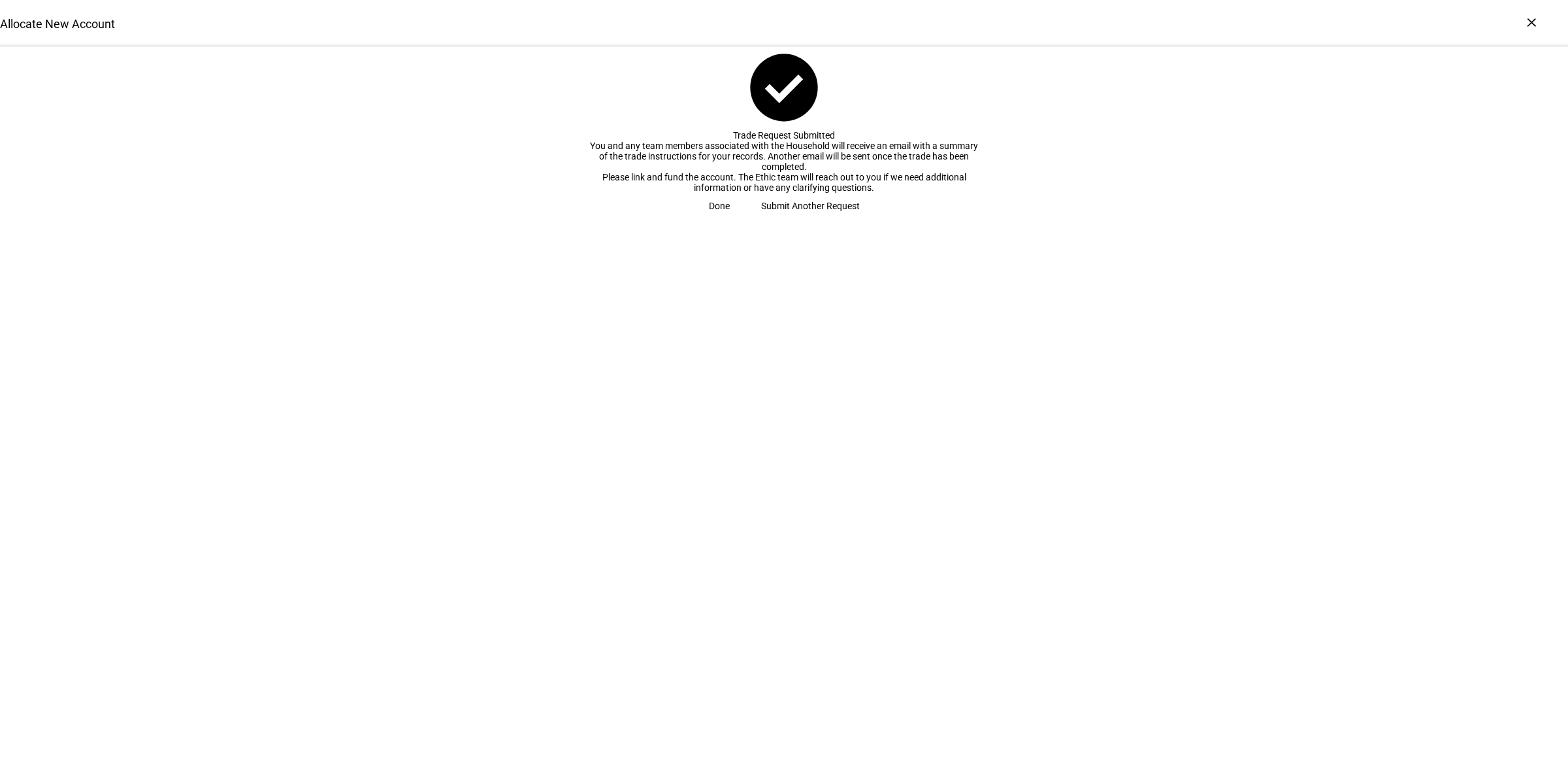
click at [730, 219] on span "Done" at bounding box center [720, 205] width 21 height 26
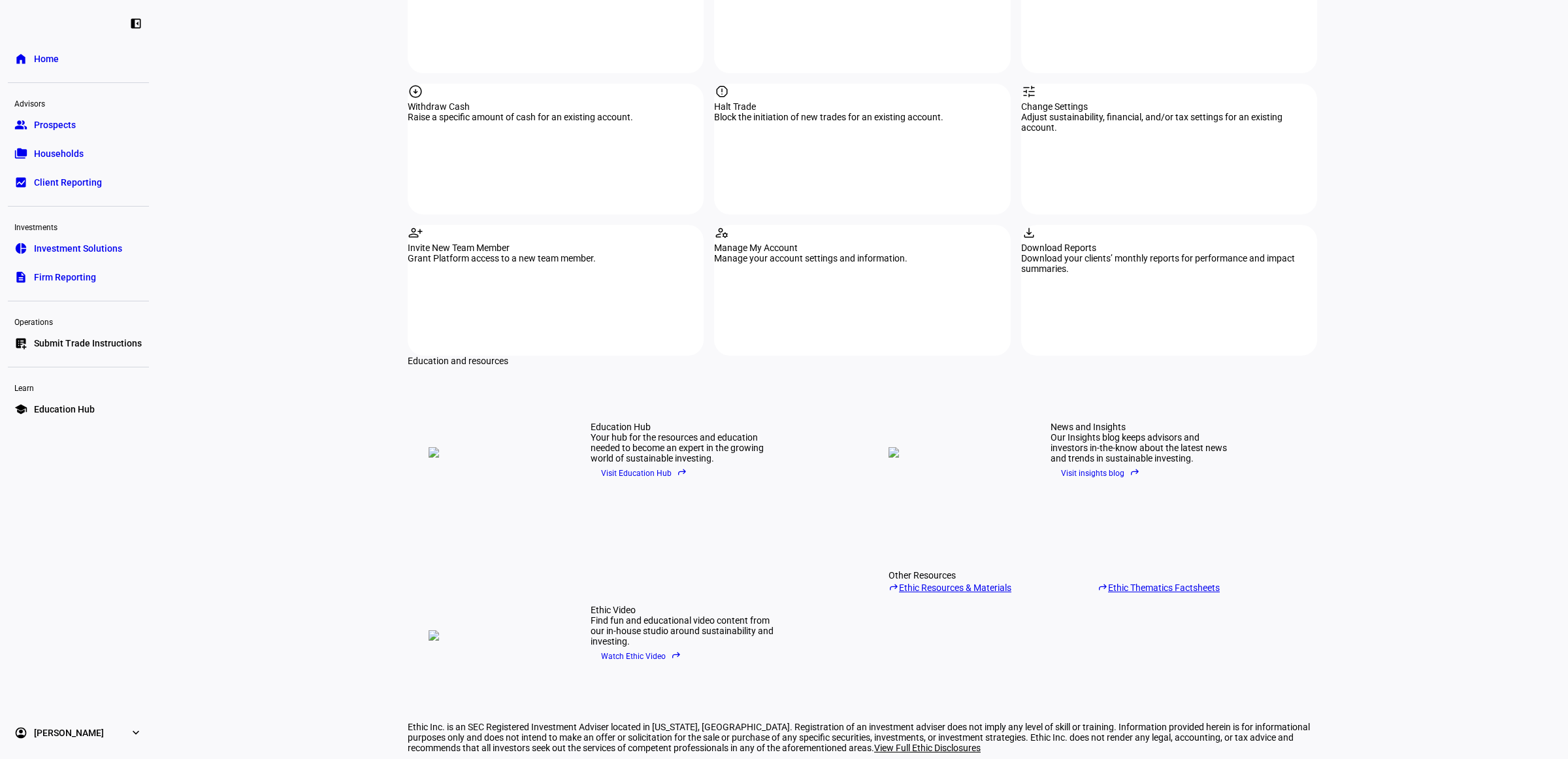
scroll to position [1471, 0]
click at [655, 462] on span "Visit Education Hub reply" at bounding box center [644, 471] width 86 height 19
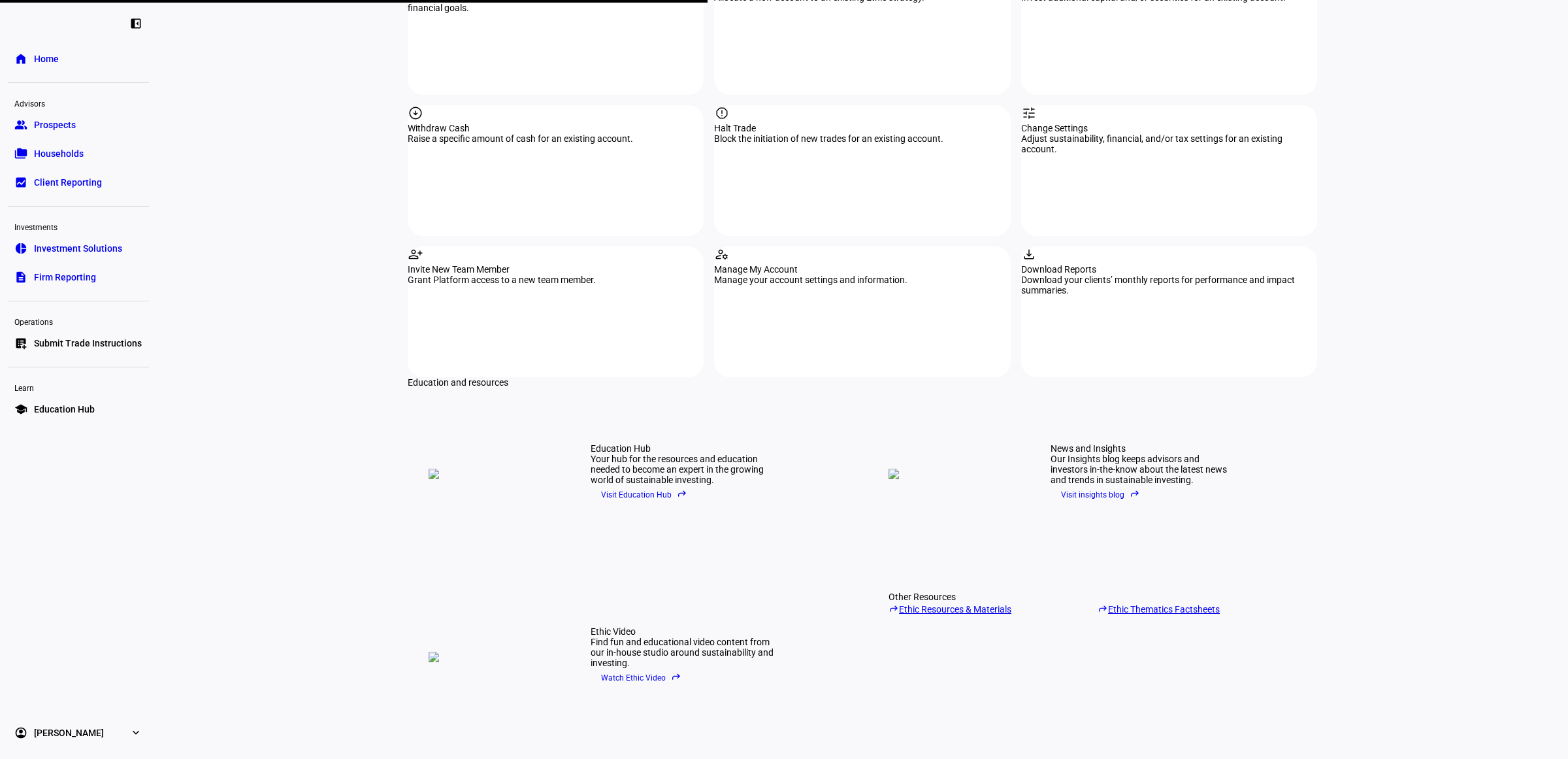
scroll to position [1446, 0]
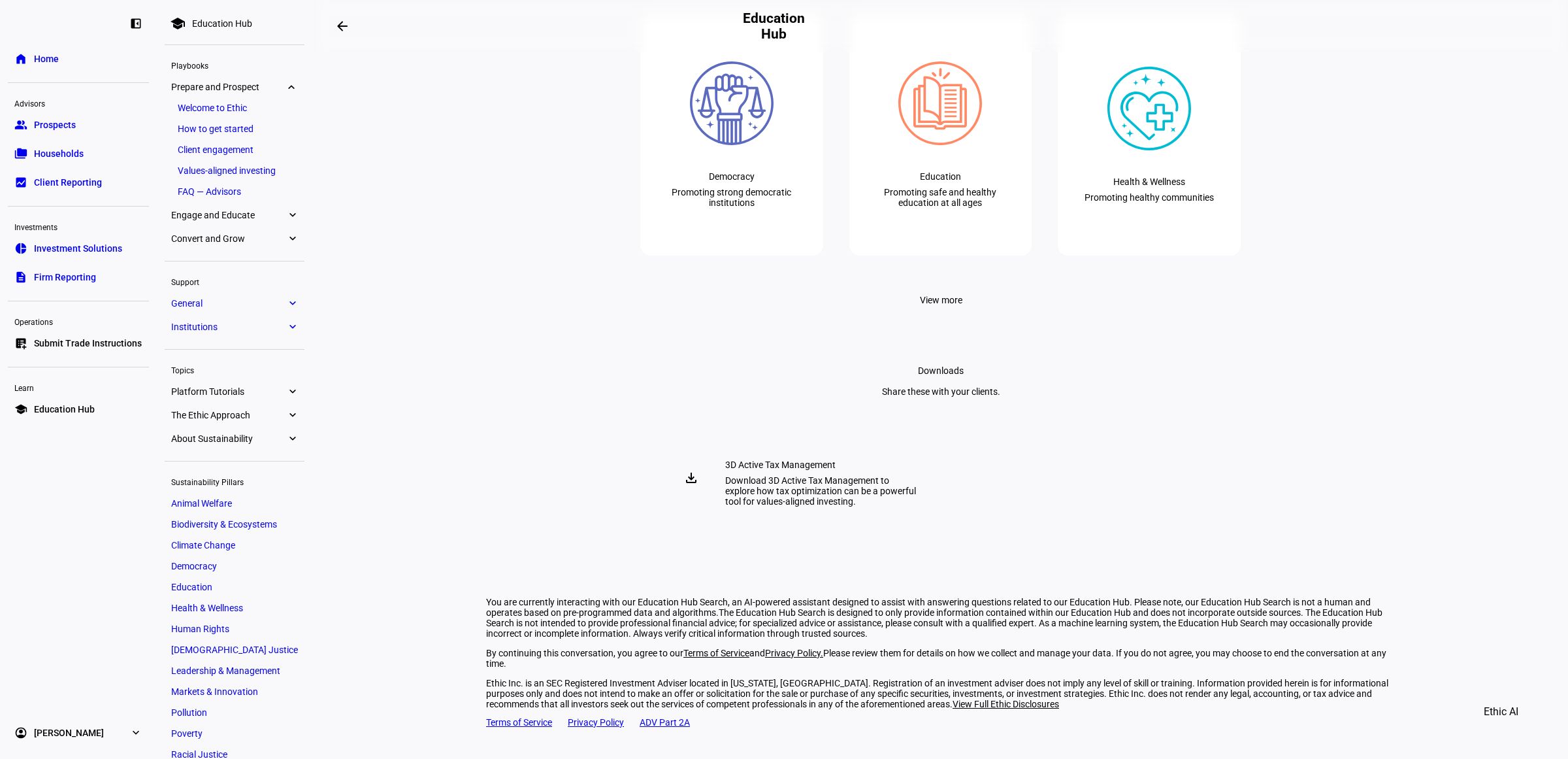
scroll to position [2941, 0]
click at [948, 313] on span "View more" at bounding box center [942, 299] width 43 height 26
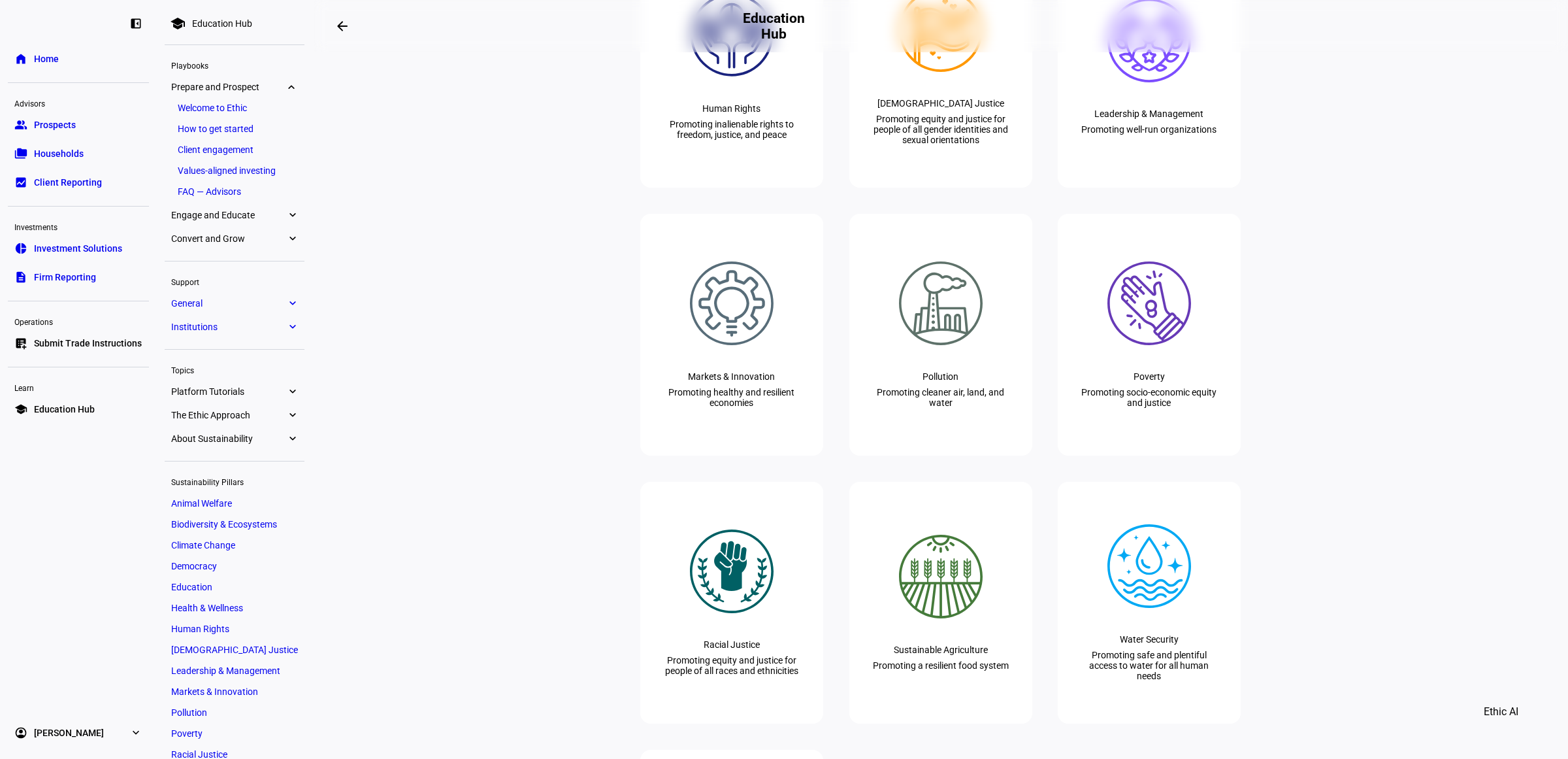
scroll to position [3268, 0]
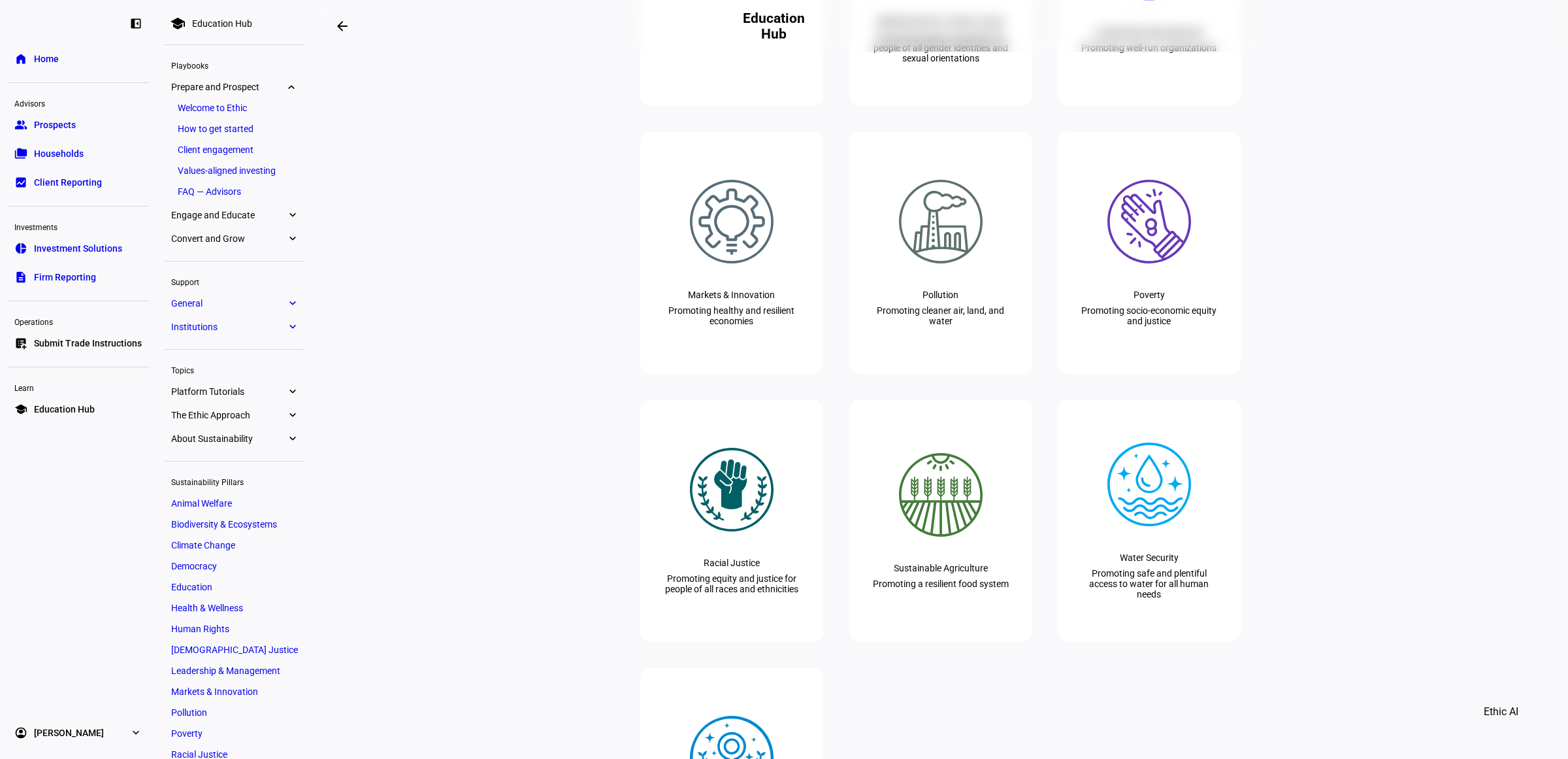
click at [778, 58] on div "Promoting inalienable rights to freedom, justice, and peace" at bounding box center [732, 47] width 141 height 21
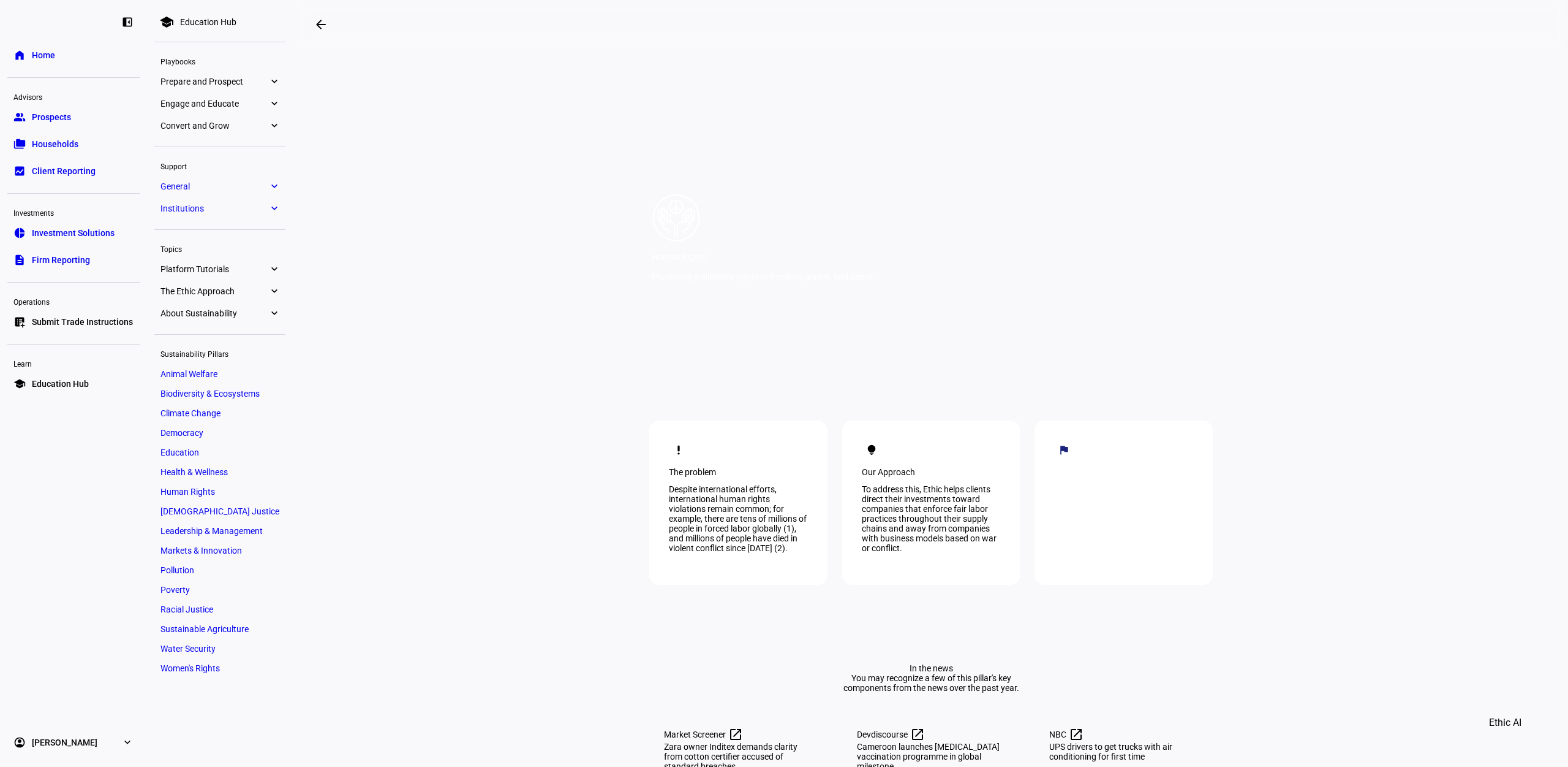
click at [56, 52] on link "home Home" at bounding box center [74, 54] width 132 height 25
